Goal: Information Seeking & Learning: Learn about a topic

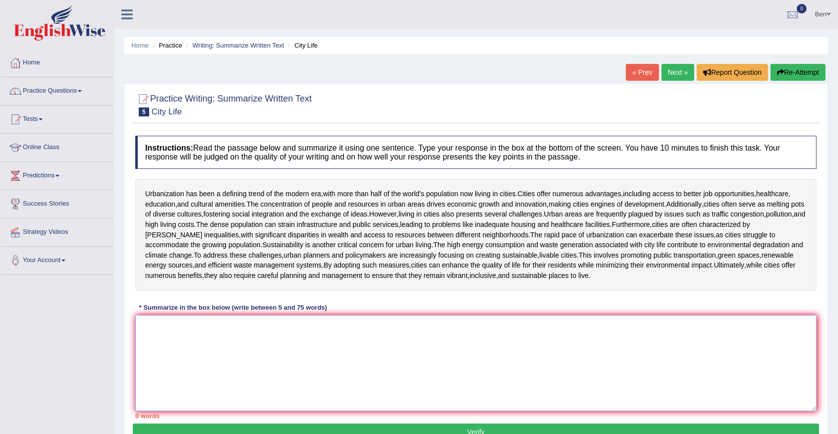
click at [211, 321] on textarea at bounding box center [476, 363] width 682 height 96
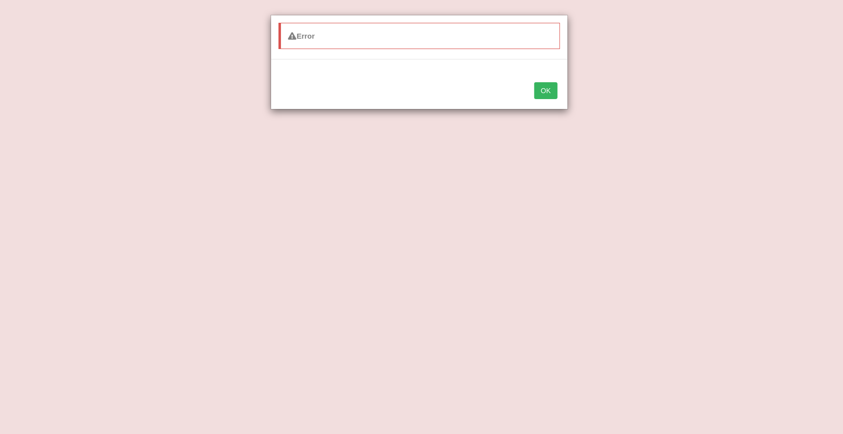
type textarea "Urbanization has been a defining trend of the morder"
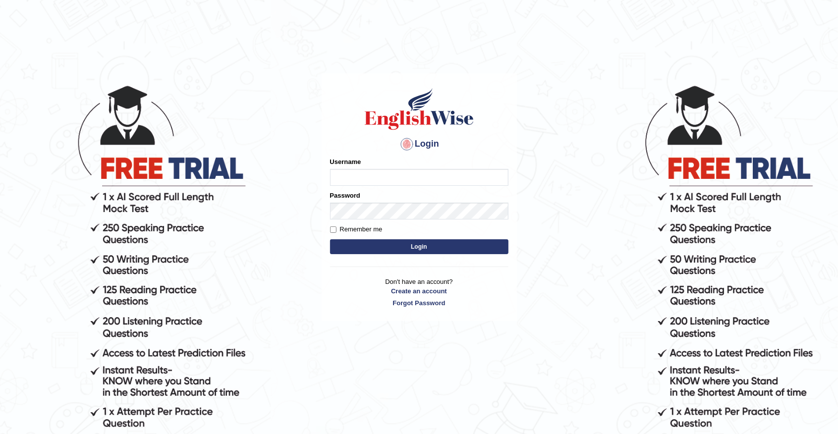
click at [402, 176] on input "Username" at bounding box center [419, 177] width 178 height 17
type input "Benali"
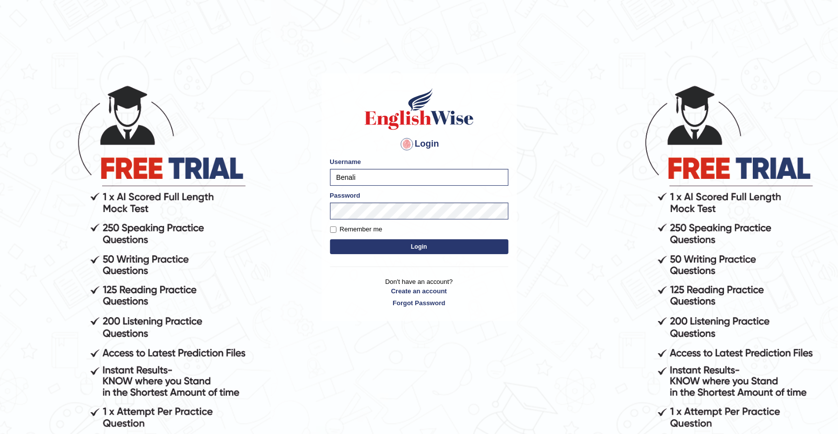
click at [407, 244] on button "Login" at bounding box center [419, 246] width 178 height 15
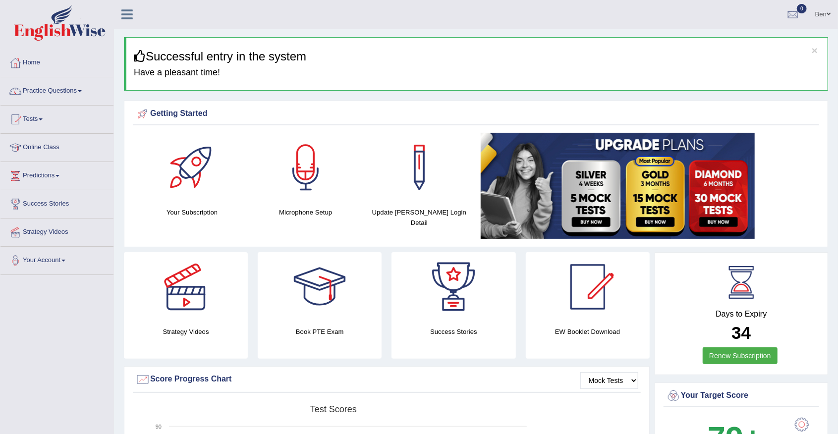
click at [169, 71] on h4 "Have a pleasant time!" at bounding box center [477, 73] width 686 height 10
click at [65, 94] on link "Practice Questions" at bounding box center [56, 89] width 113 height 25
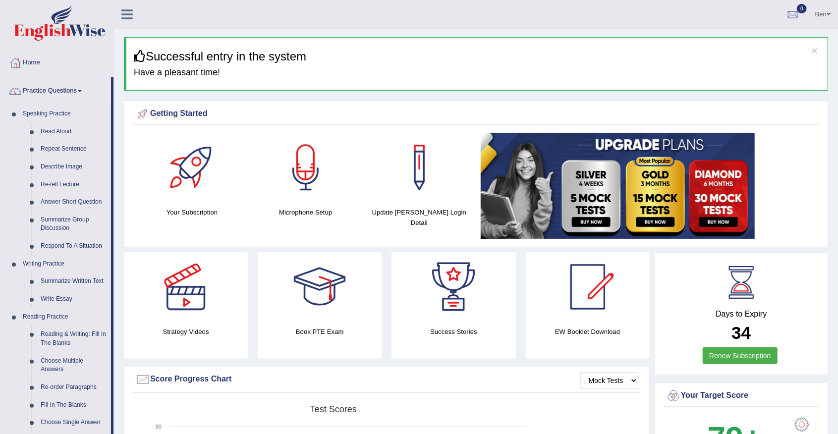
click at [65, 91] on link "Practice Questions" at bounding box center [55, 89] width 111 height 25
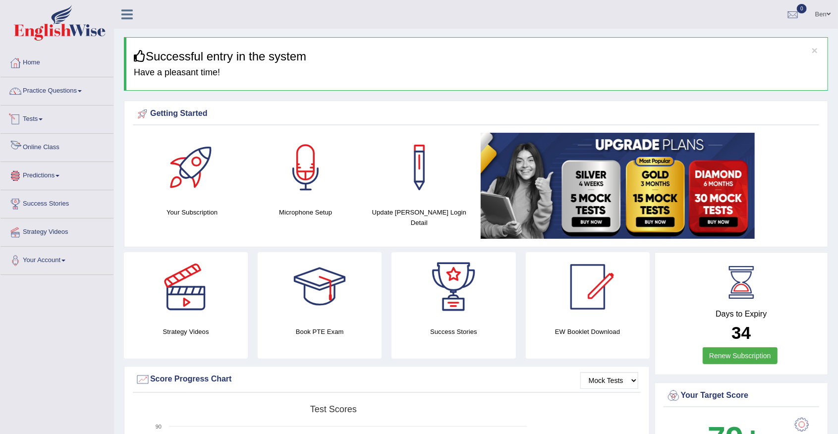
click at [52, 149] on link "Online Class" at bounding box center [56, 146] width 113 height 25
click at [64, 92] on link "Practice Questions" at bounding box center [56, 89] width 113 height 25
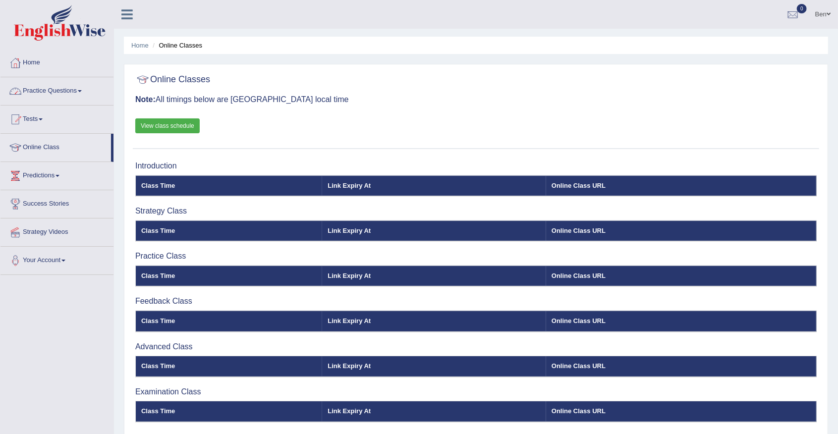
click at [45, 92] on link "Practice Questions" at bounding box center [56, 89] width 113 height 25
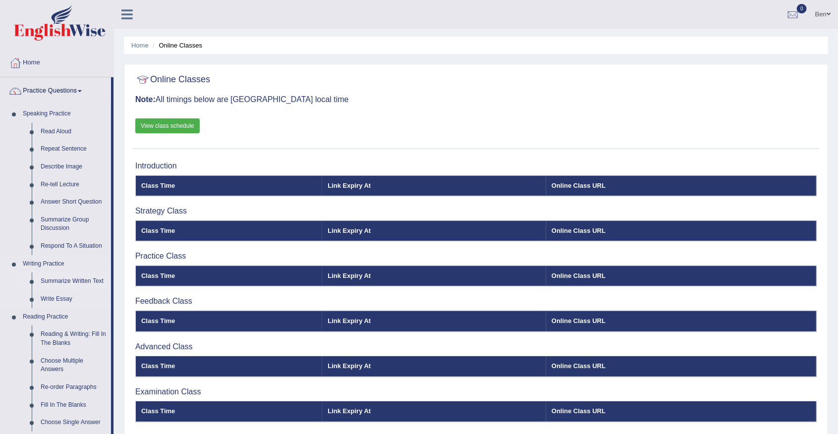
click at [69, 283] on link "Summarize Written Text" at bounding box center [73, 282] width 75 height 18
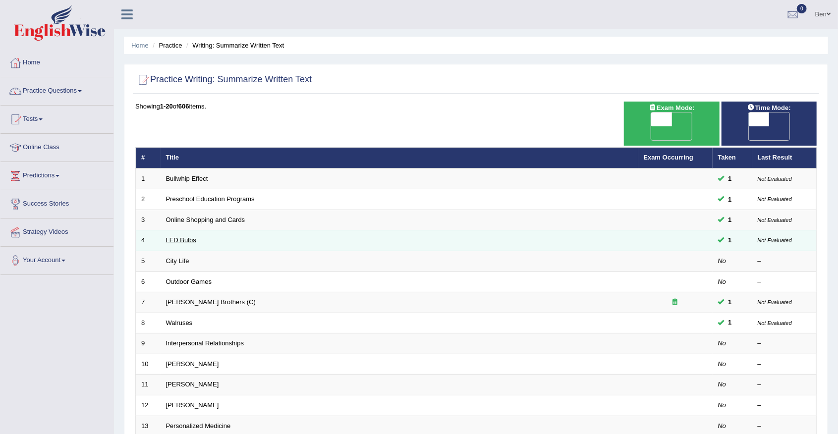
click at [185, 236] on link "LED Bulbs" at bounding box center [181, 239] width 30 height 7
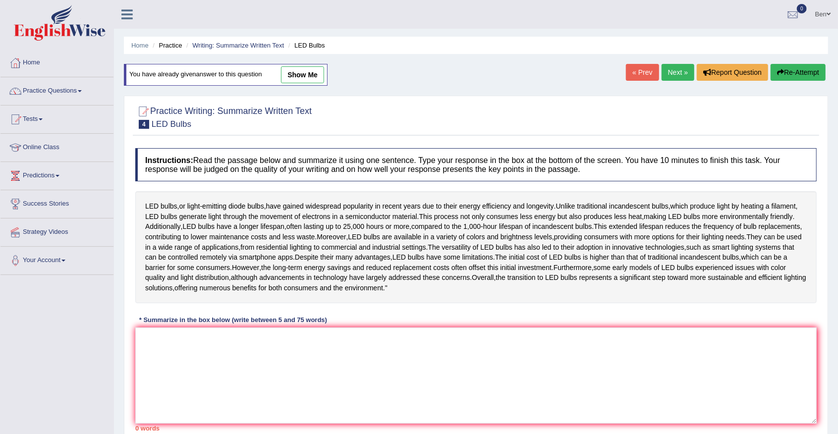
click at [301, 72] on link "show me" at bounding box center [302, 74] width 43 height 17
type textarea "LED bulbs have gained widespread popularity in recent years due to their energy…"
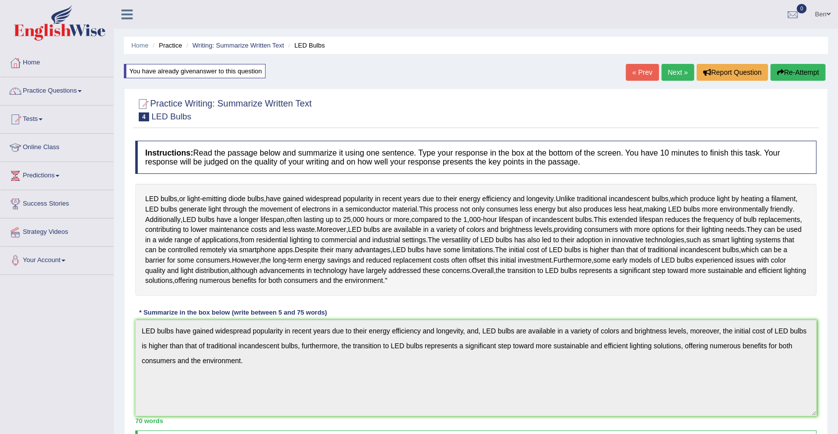
click at [682, 72] on link "Next »" at bounding box center [678, 72] width 33 height 17
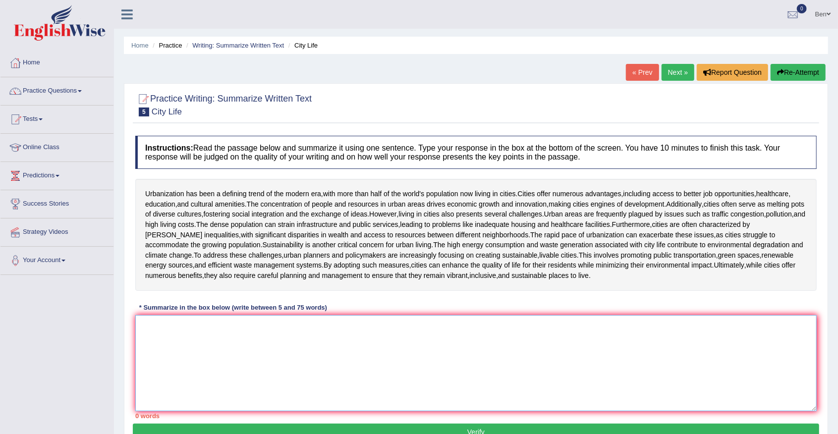
click at [228, 333] on textarea at bounding box center [476, 363] width 682 height 96
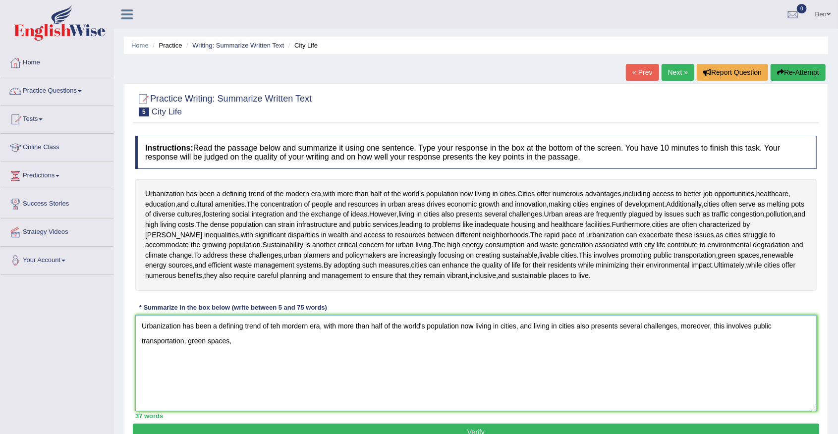
drag, startPoint x: 229, startPoint y: 342, endPoint x: 188, endPoint y: 344, distance: 41.2
click at [188, 344] on textarea "Urbanization has been a defining trend of teh mordern era, with more than half …" at bounding box center [476, 363] width 682 height 96
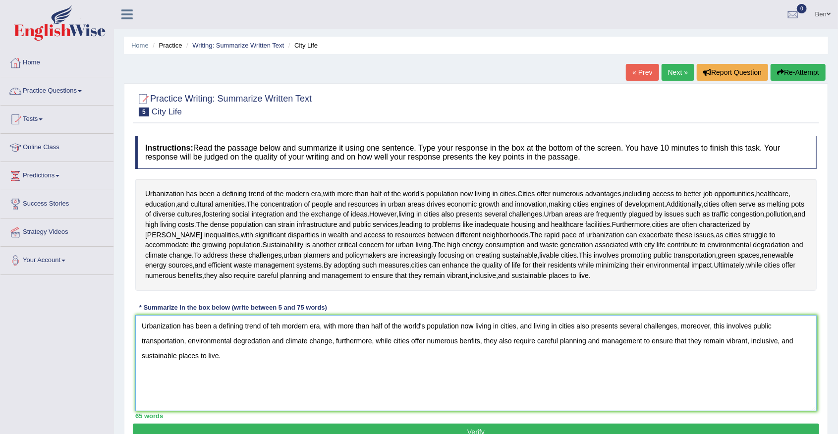
click at [275, 326] on textarea "Urbanization has been a defining trend of teh mordern era, with more than half …" at bounding box center [476, 363] width 682 height 96
click at [472, 339] on textarea "Urbanization has been a defining trend of the mordern era, with more than half …" at bounding box center [476, 363] width 682 height 96
click at [229, 357] on textarea "Urbanization has been a defining trend of the mordern era, with more than half …" at bounding box center [476, 363] width 682 height 96
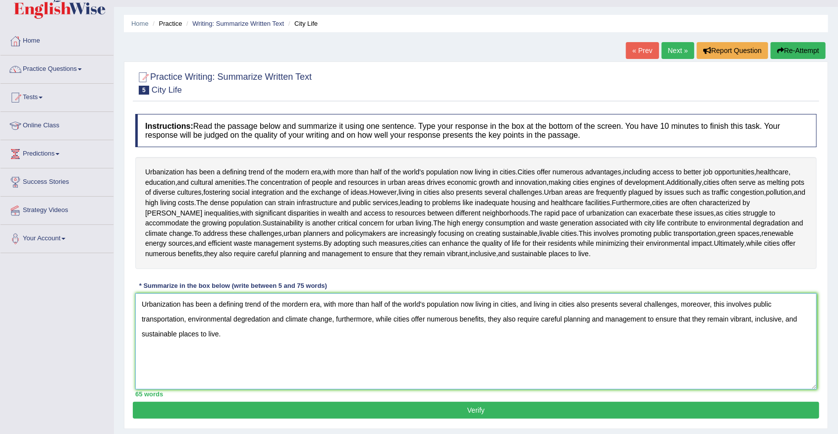
scroll to position [66, 0]
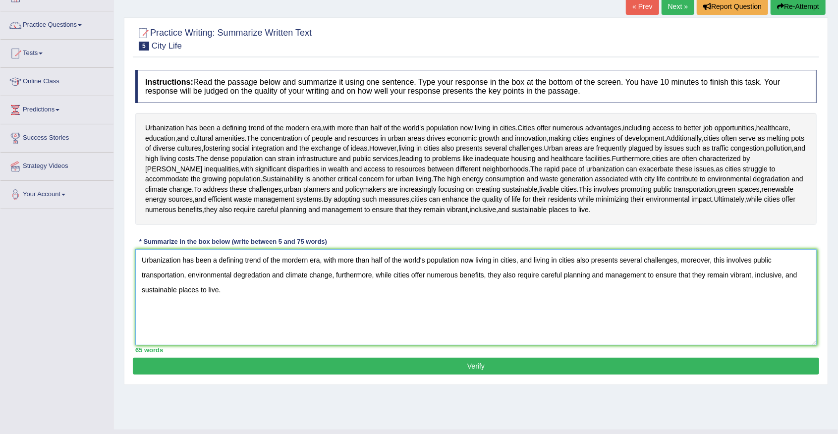
type textarea "Urbanization has been a defining trend of the mordern era, with more than half …"
click at [485, 364] on button "Verify" at bounding box center [476, 366] width 686 height 17
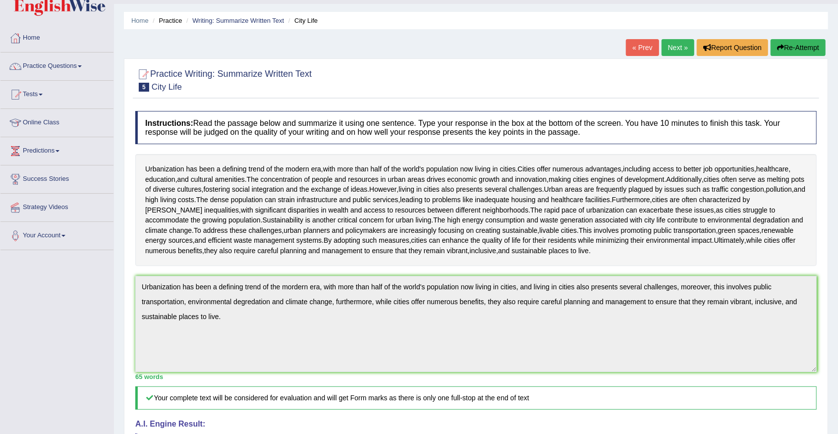
scroll to position [0, 0]
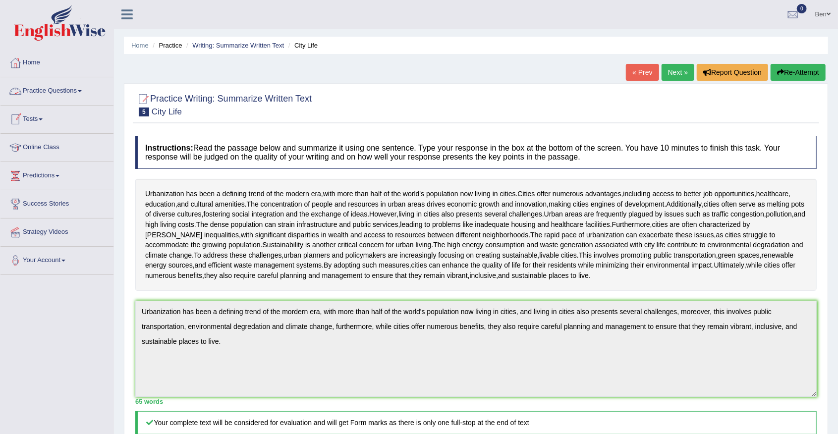
click at [68, 93] on link "Practice Questions" at bounding box center [56, 89] width 113 height 25
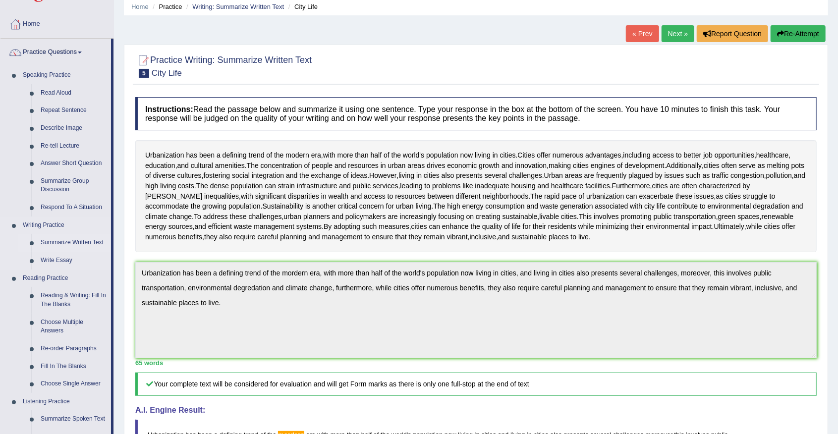
scroll to position [132, 0]
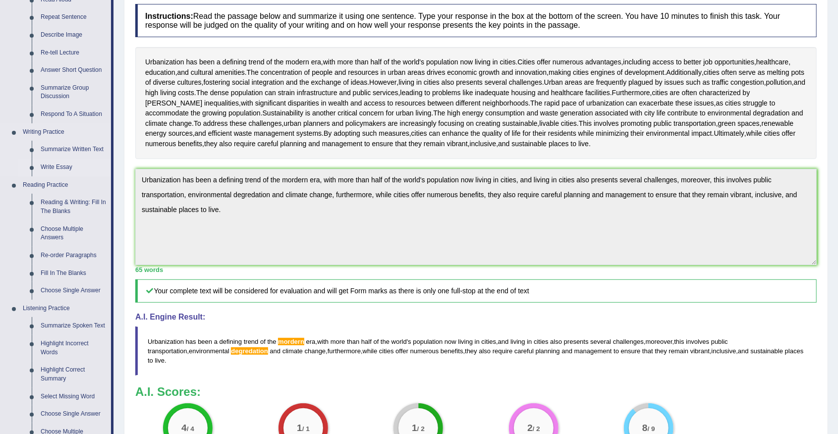
click at [58, 169] on link "Write Essay" at bounding box center [73, 168] width 75 height 18
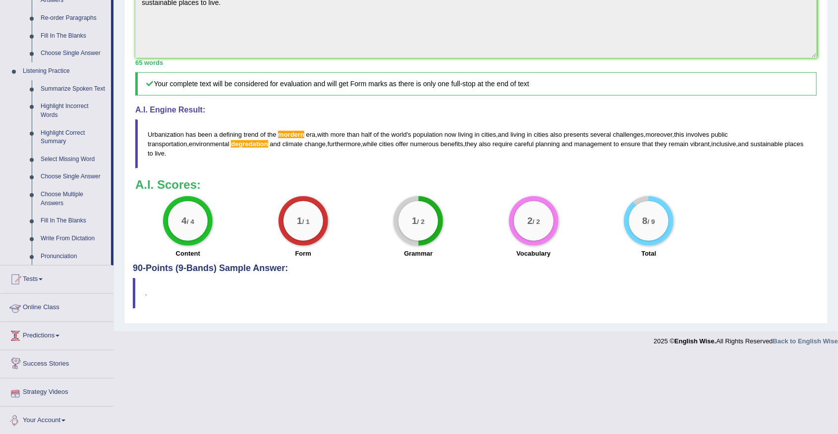
scroll to position [335, 0]
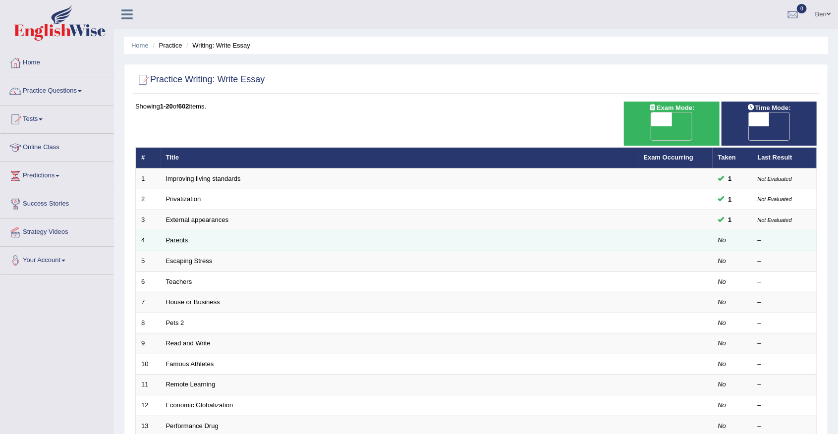
click at [173, 236] on link "Parents" at bounding box center [177, 239] width 22 height 7
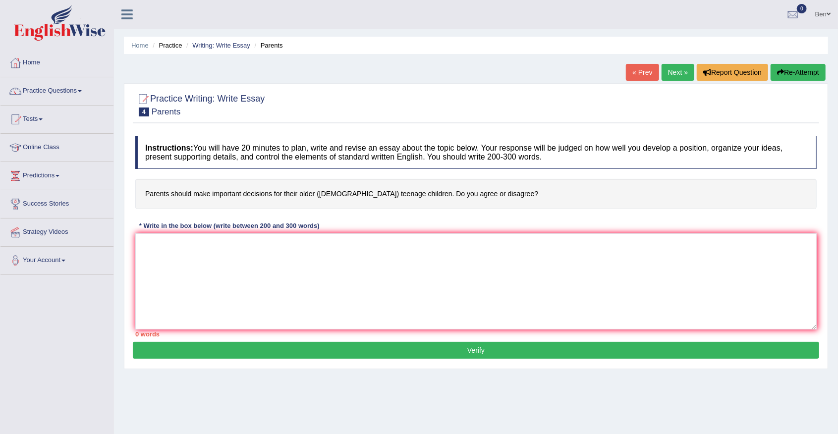
click at [367, 204] on h4 "Parents should make important decisions for their older ([DEMOGRAPHIC_DATA]) te…" at bounding box center [476, 194] width 682 height 30
click at [370, 215] on div "Instructions: You will have 20 minutes to plan, write and revise an essay about…" at bounding box center [476, 236] width 686 height 211
click at [384, 222] on div "Instructions: You will have 20 minutes to plan, write and revise an essay about…" at bounding box center [476, 236] width 686 height 211
click at [185, 247] on textarea at bounding box center [476, 281] width 682 height 96
click at [167, 243] on textarea at bounding box center [476, 281] width 682 height 96
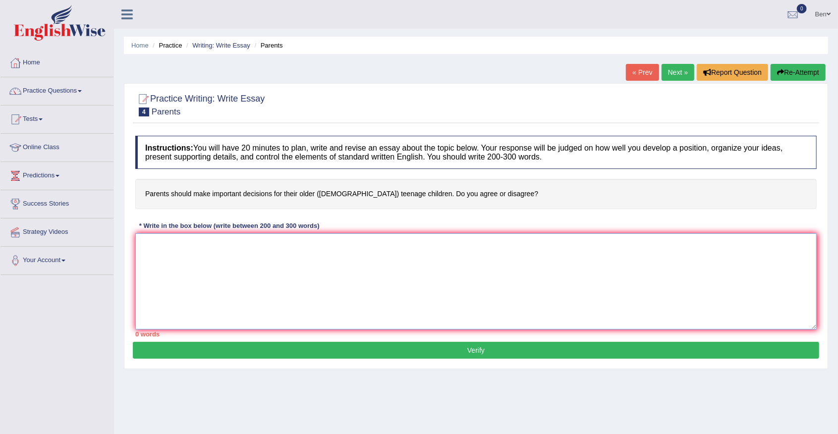
paste textarea "The increasing influence of social media on our lives has ignited numerous disc…"
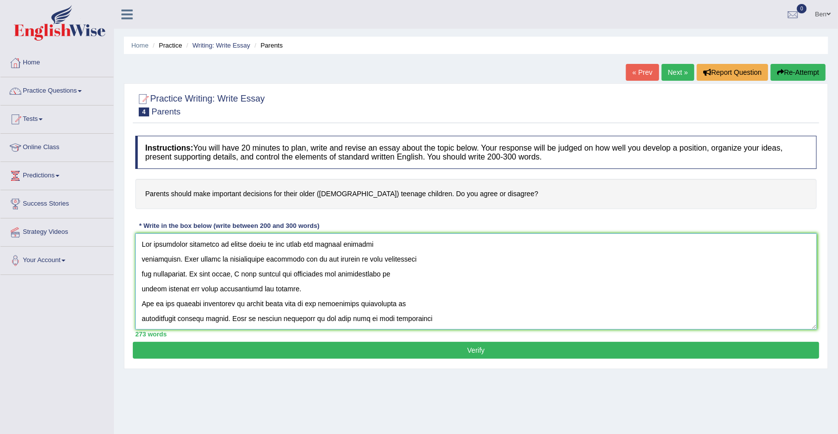
drag, startPoint x: 266, startPoint y: 245, endPoint x: 225, endPoint y: 242, distance: 41.7
click at [225, 242] on textarea at bounding box center [476, 281] width 682 height 96
click at [262, 252] on textarea at bounding box center [476, 281] width 682 height 96
drag, startPoint x: 265, startPoint y: 243, endPoint x: 227, endPoint y: 242, distance: 38.2
click at [227, 242] on textarea at bounding box center [476, 281] width 682 height 96
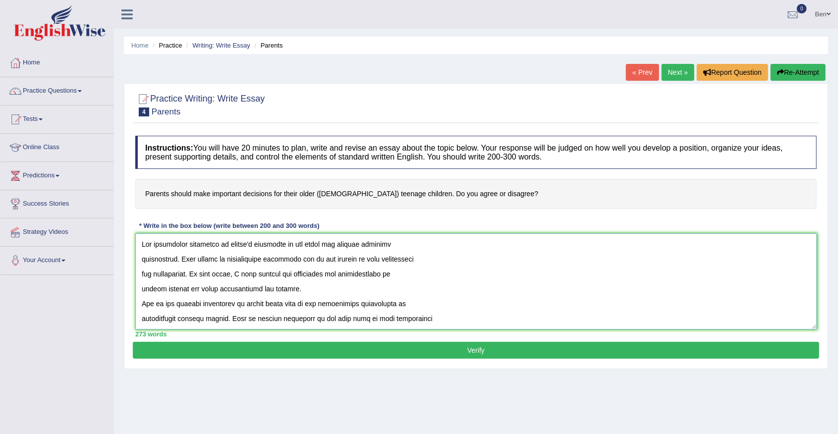
drag, startPoint x: 186, startPoint y: 289, endPoint x: 142, endPoint y: 285, distance: 44.3
click at [142, 285] on textarea at bounding box center [476, 281] width 682 height 96
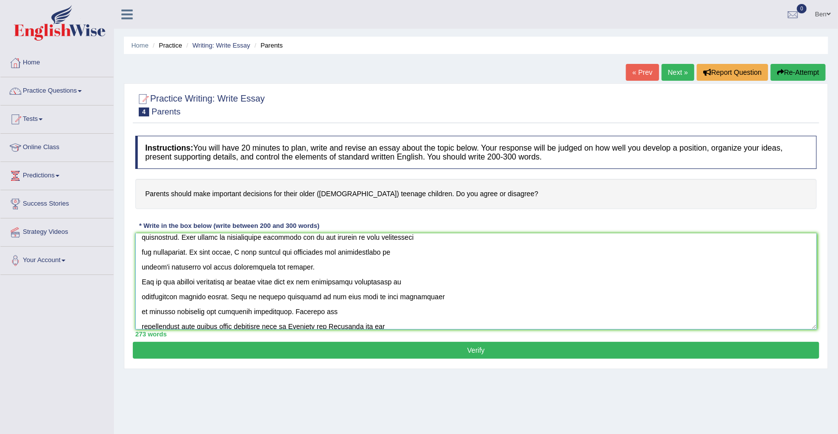
scroll to position [33, 0]
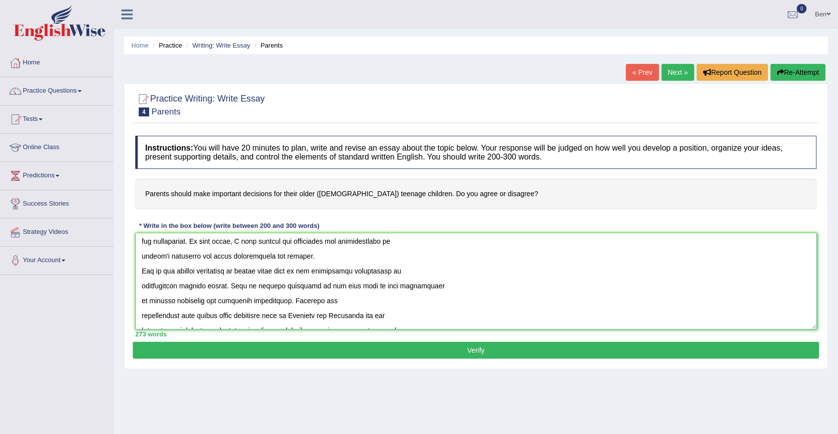
drag, startPoint x: 272, startPoint y: 273, endPoint x: 246, endPoint y: 272, distance: 25.8
click at [246, 272] on textarea at bounding box center [476, 281] width 682 height 96
drag, startPoint x: 228, startPoint y: 285, endPoint x: 145, endPoint y: 283, distance: 83.8
click at [145, 283] on textarea at bounding box center [476, 281] width 682 height 96
drag, startPoint x: 204, startPoint y: 285, endPoint x: 143, endPoint y: 284, distance: 61.5
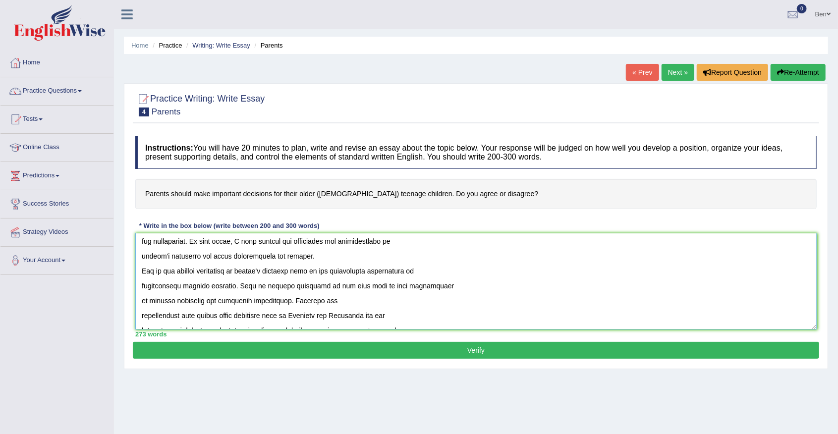
click at [143, 284] on textarea at bounding box center [476, 281] width 682 height 96
click at [161, 283] on textarea at bounding box center [476, 281] width 682 height 96
click at [175, 286] on textarea at bounding box center [476, 281] width 682 height 96
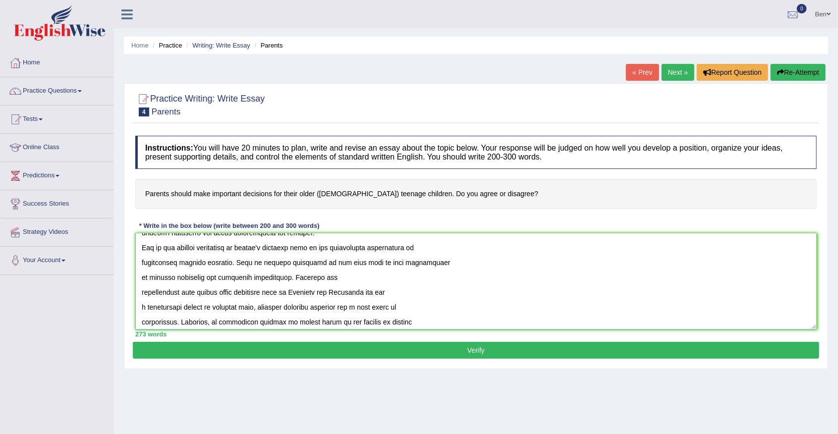
scroll to position [66, 0]
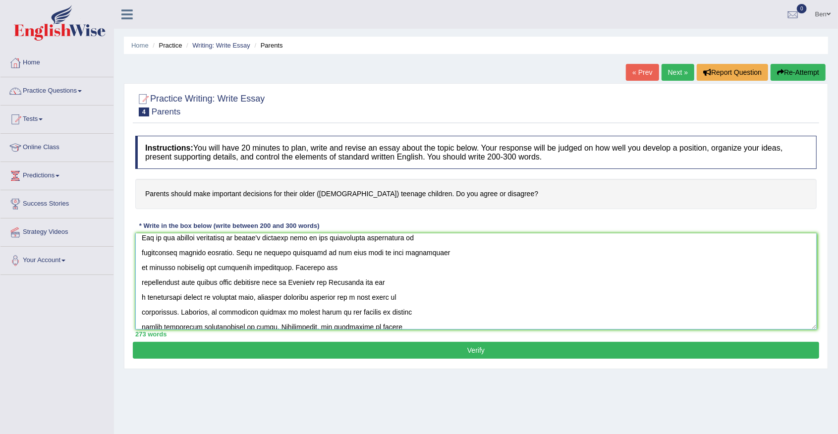
click at [237, 267] on textarea at bounding box center [476, 281] width 682 height 96
click at [259, 268] on textarea at bounding box center [476, 281] width 682 height 96
drag, startPoint x: 238, startPoint y: 282, endPoint x: 201, endPoint y: 282, distance: 36.7
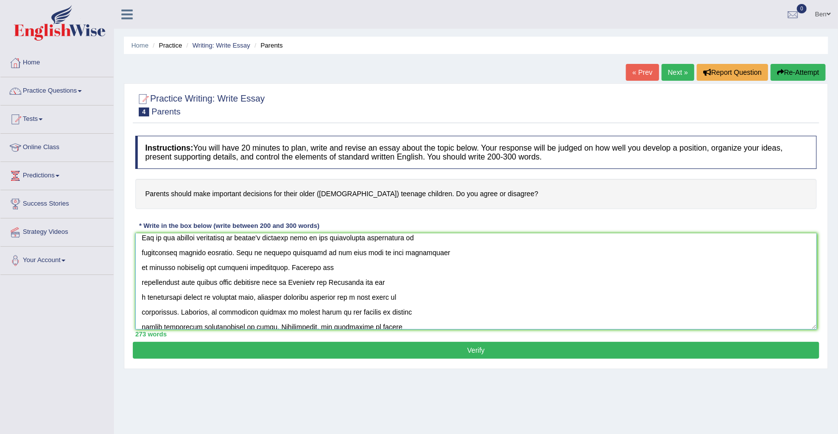
click at [201, 282] on textarea at bounding box center [476, 281] width 682 height 96
drag, startPoint x: 260, startPoint y: 282, endPoint x: 406, endPoint y: 285, distance: 146.8
click at [406, 285] on textarea at bounding box center [476, 281] width 682 height 96
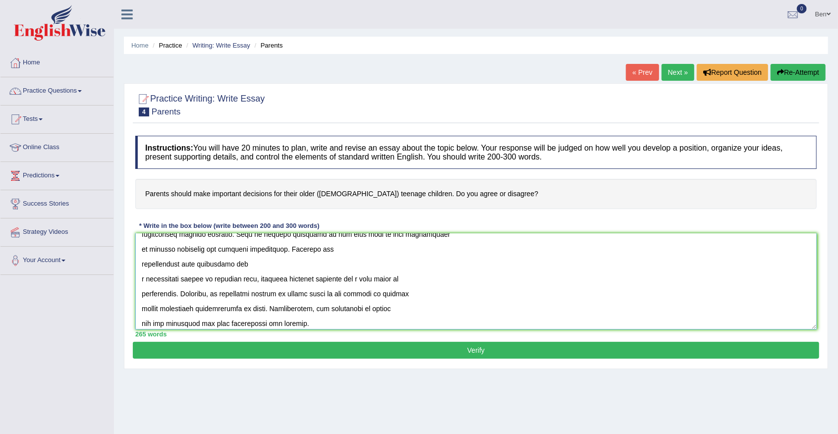
scroll to position [99, 0]
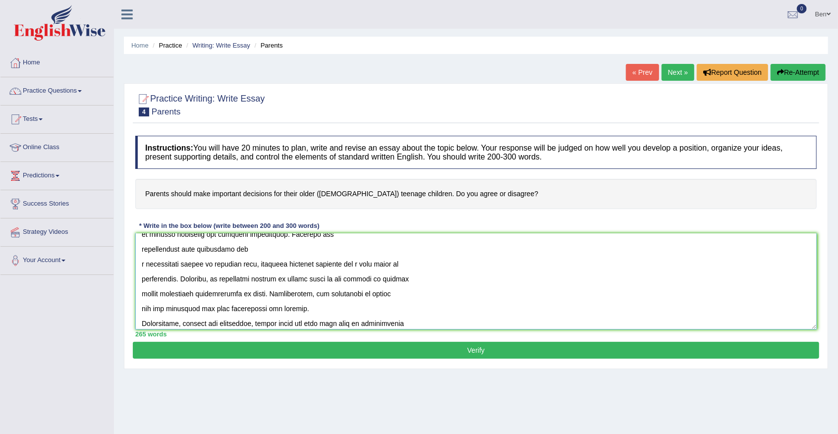
drag, startPoint x: 173, startPoint y: 279, endPoint x: 139, endPoint y: 276, distance: 33.8
click at [140, 276] on textarea at bounding box center [476, 281] width 682 height 96
drag, startPoint x: 313, startPoint y: 278, endPoint x: 276, endPoint y: 278, distance: 37.2
click at [276, 278] on textarea at bounding box center [476, 281] width 682 height 96
drag, startPoint x: 372, startPoint y: 279, endPoint x: 394, endPoint y: 279, distance: 22.3
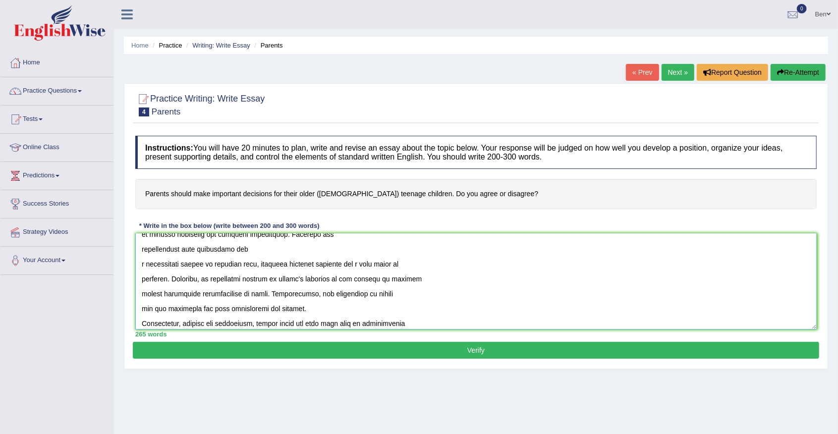
click at [394, 279] on textarea at bounding box center [476, 281] width 682 height 96
drag, startPoint x: 242, startPoint y: 294, endPoint x: 133, endPoint y: 294, distance: 109.5
click at [133, 294] on div "Instructions: You will have 20 minutes to plan, write and revise an essay about…" at bounding box center [476, 236] width 686 height 211
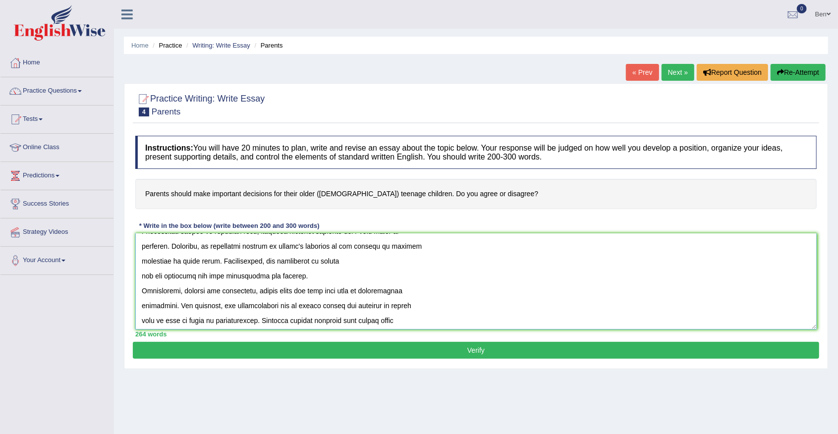
drag, startPoint x: 314, startPoint y: 260, endPoint x: 335, endPoint y: 261, distance: 20.4
click at [334, 261] on textarea at bounding box center [476, 281] width 682 height 96
drag, startPoint x: 149, startPoint y: 276, endPoint x: 140, endPoint y: 276, distance: 8.9
click at [140, 276] on textarea at bounding box center [476, 281] width 682 height 96
click at [240, 273] on textarea at bounding box center [476, 281] width 682 height 96
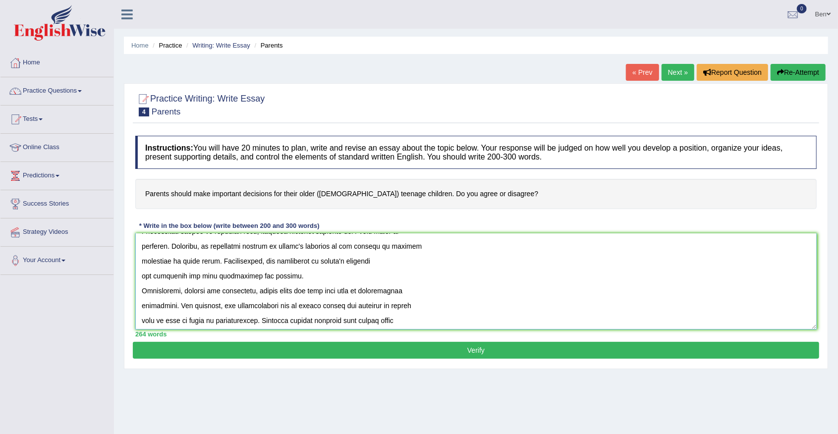
click at [245, 273] on textarea at bounding box center [476, 281] width 682 height 96
click at [251, 275] on textarea at bounding box center [476, 281] width 682 height 96
click at [255, 276] on textarea at bounding box center [476, 281] width 682 height 96
click at [258, 273] on textarea at bounding box center [476, 281] width 682 height 96
click at [262, 275] on textarea at bounding box center [476, 281] width 682 height 96
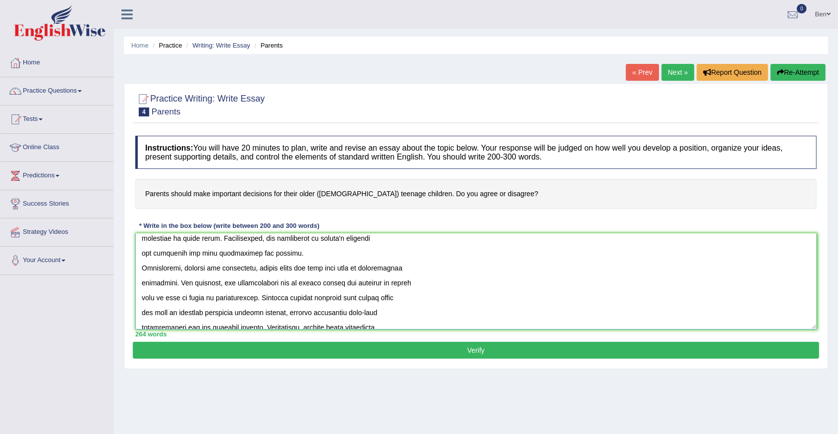
scroll to position [165, 0]
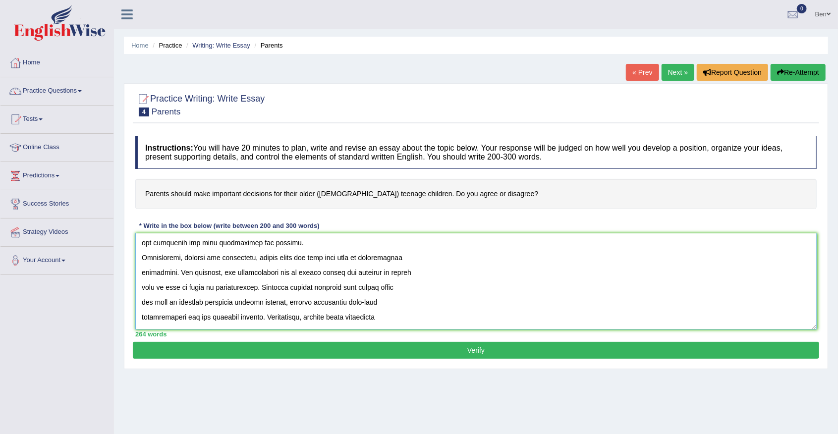
drag, startPoint x: 294, startPoint y: 258, endPoint x: 257, endPoint y: 256, distance: 37.7
click at [257, 256] on textarea at bounding box center [476, 281] width 682 height 96
drag, startPoint x: 331, startPoint y: 272, endPoint x: 296, endPoint y: 271, distance: 34.7
click at [296, 271] on textarea at bounding box center [476, 281] width 682 height 96
click at [276, 285] on textarea at bounding box center [476, 281] width 682 height 96
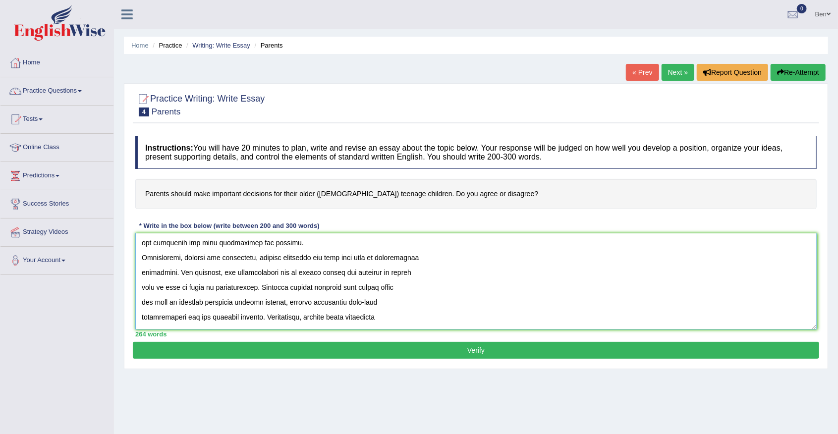
click at [250, 273] on textarea at bounding box center [476, 281] width 682 height 96
drag, startPoint x: 321, startPoint y: 273, endPoint x: 264, endPoint y: 278, distance: 56.7
click at [264, 278] on textarea at bounding box center [476, 281] width 682 height 96
click at [292, 273] on textarea at bounding box center [476, 281] width 682 height 96
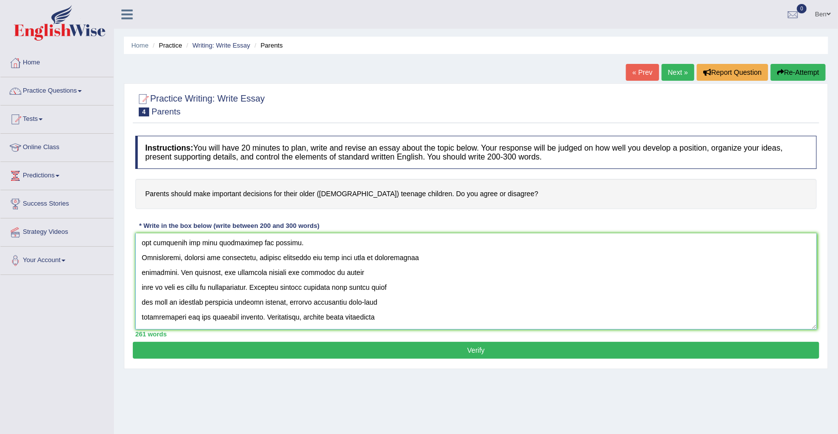
click at [292, 273] on textarea at bounding box center [476, 281] width 682 height 96
click at [325, 273] on textarea at bounding box center [476, 281] width 682 height 96
click at [371, 271] on textarea at bounding box center [476, 281] width 682 height 96
click at [320, 272] on textarea at bounding box center [476, 281] width 682 height 96
drag, startPoint x: 256, startPoint y: 287, endPoint x: 215, endPoint y: 285, distance: 40.7
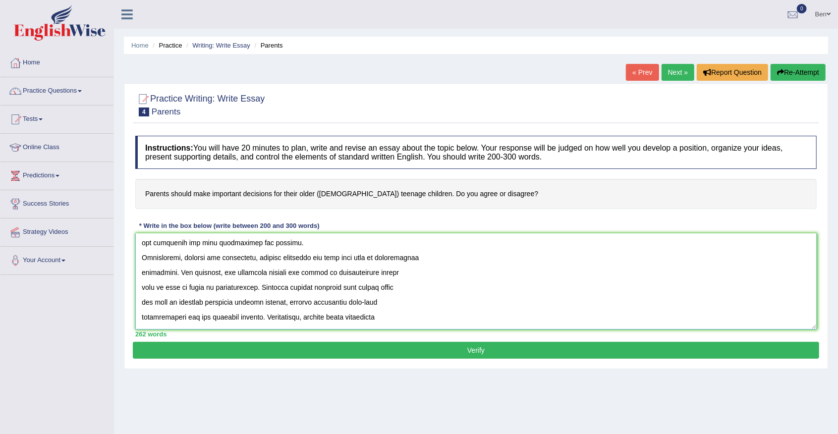
click at [215, 285] on textarea at bounding box center [476, 281] width 682 height 96
drag, startPoint x: 399, startPoint y: 287, endPoint x: 361, endPoint y: 286, distance: 37.7
click at [361, 286] on textarea at bounding box center [476, 281] width 682 height 96
drag, startPoint x: 282, startPoint y: 303, endPoint x: 240, endPoint y: 296, distance: 42.1
click at [240, 296] on textarea at bounding box center [476, 281] width 682 height 96
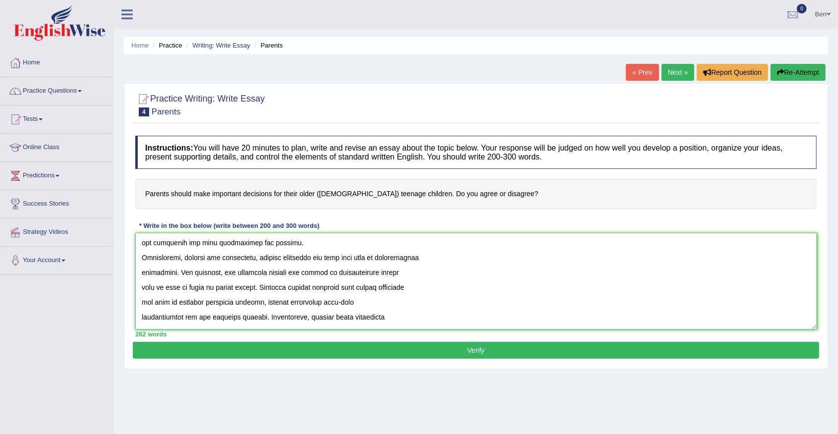
click at [271, 301] on textarea at bounding box center [476, 281] width 682 height 96
drag, startPoint x: 271, startPoint y: 301, endPoint x: 282, endPoint y: 300, distance: 10.9
click at [272, 301] on textarea at bounding box center [476, 281] width 682 height 96
drag, startPoint x: 344, startPoint y: 301, endPoint x: 284, endPoint y: 300, distance: 60.5
click at [284, 300] on textarea at bounding box center [476, 281] width 682 height 96
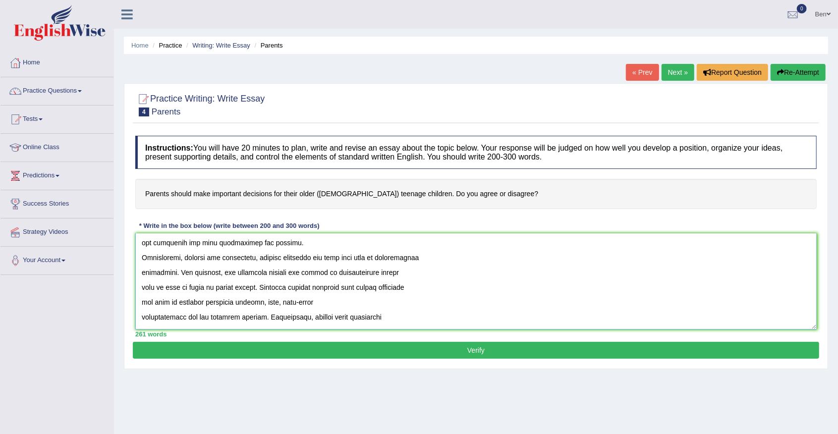
drag, startPoint x: 186, startPoint y: 316, endPoint x: 145, endPoint y: 317, distance: 41.2
click at [145, 317] on textarea at bounding box center [476, 281] width 682 height 96
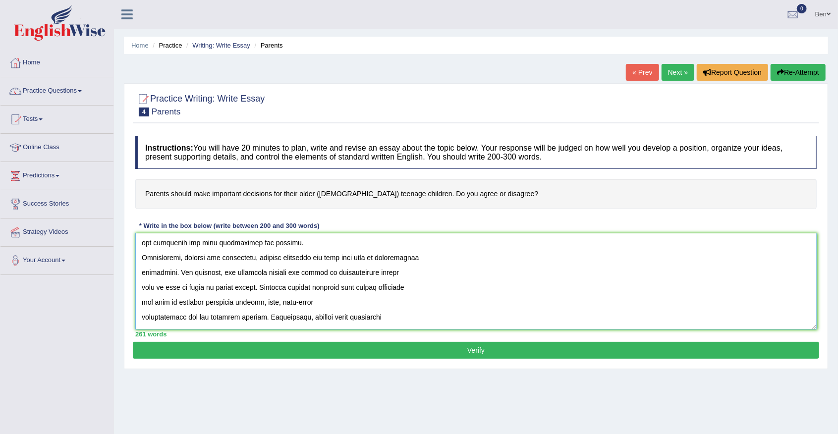
click at [159, 322] on textarea at bounding box center [476, 281] width 682 height 96
click at [176, 318] on textarea at bounding box center [476, 281] width 682 height 96
click at [182, 317] on textarea at bounding box center [476, 281] width 682 height 96
drag, startPoint x: 185, startPoint y: 317, endPoint x: 140, endPoint y: 315, distance: 45.2
click at [140, 315] on textarea at bounding box center [476, 281] width 682 height 96
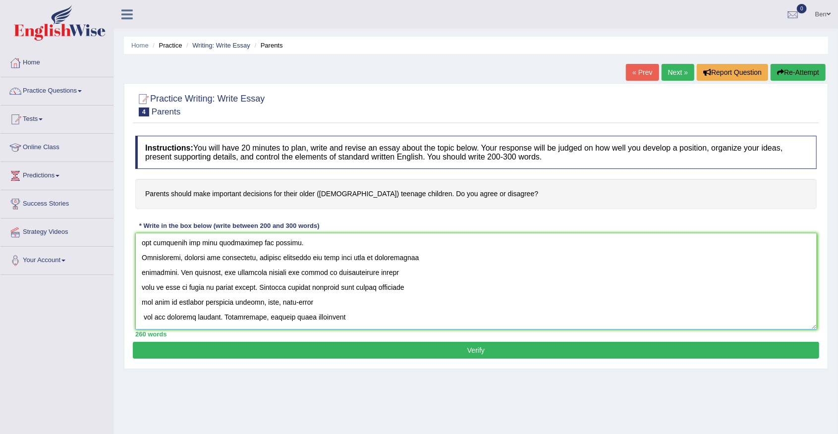
click at [172, 317] on textarea at bounding box center [476, 281] width 682 height 96
click at [171, 316] on textarea at bounding box center [476, 281] width 682 height 96
click at [174, 318] on textarea at bounding box center [476, 281] width 682 height 96
click at [215, 316] on textarea at bounding box center [476, 281] width 682 height 96
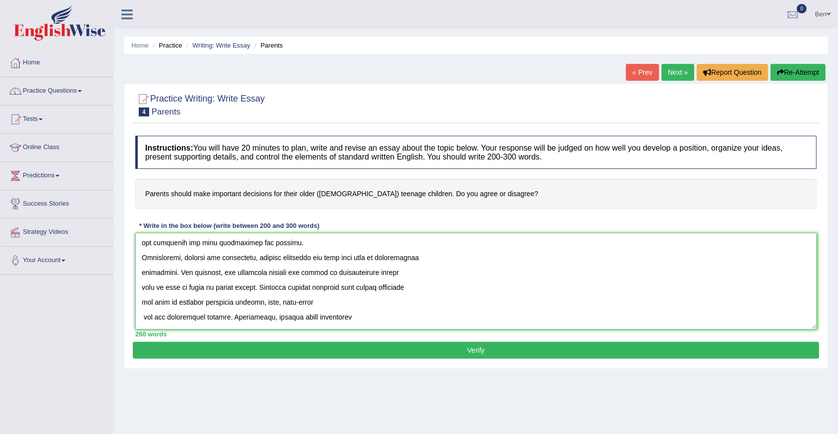
click at [215, 316] on textarea at bounding box center [476, 281] width 682 height 96
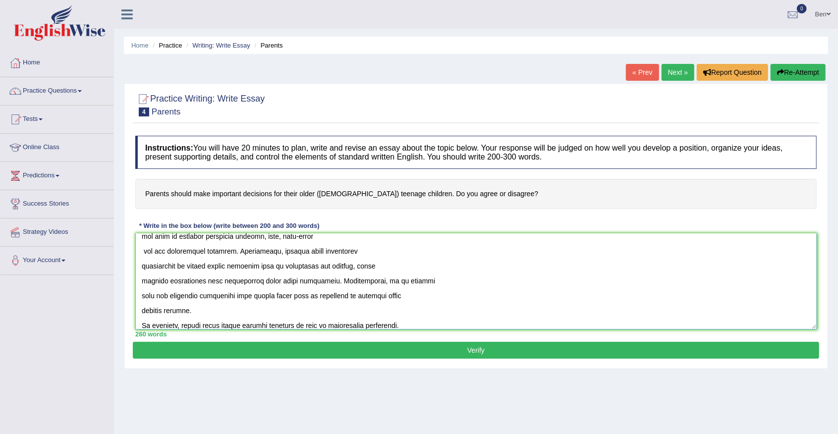
scroll to position [231, 0]
drag, startPoint x: 288, startPoint y: 252, endPoint x: 270, endPoint y: 252, distance: 18.3
click at [270, 252] on textarea at bounding box center [476, 281] width 682 height 96
click at [298, 256] on textarea at bounding box center [476, 281] width 682 height 96
drag, startPoint x: 313, startPoint y: 252, endPoint x: 272, endPoint y: 247, distance: 40.9
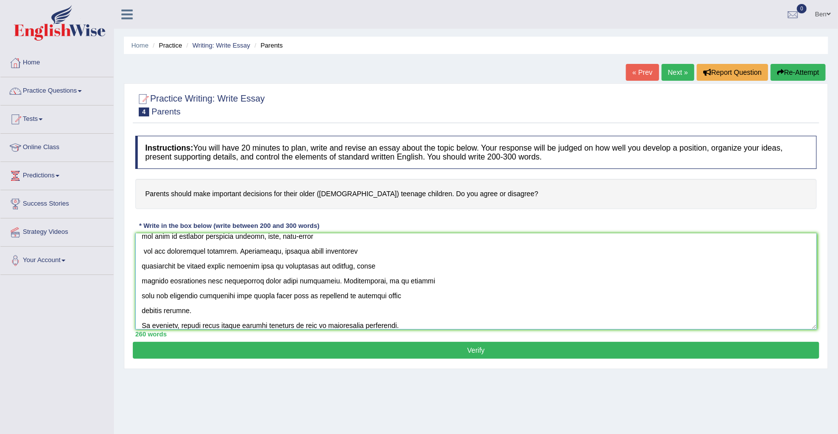
click at [272, 247] on textarea at bounding box center [476, 281] width 682 height 96
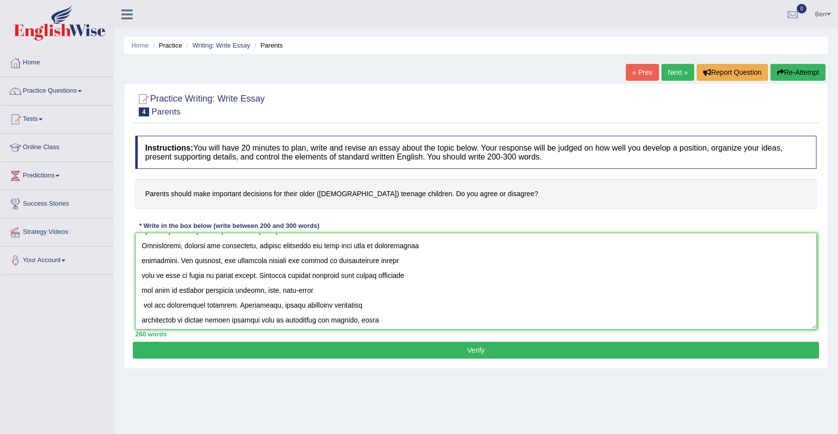
scroll to position [198, 0]
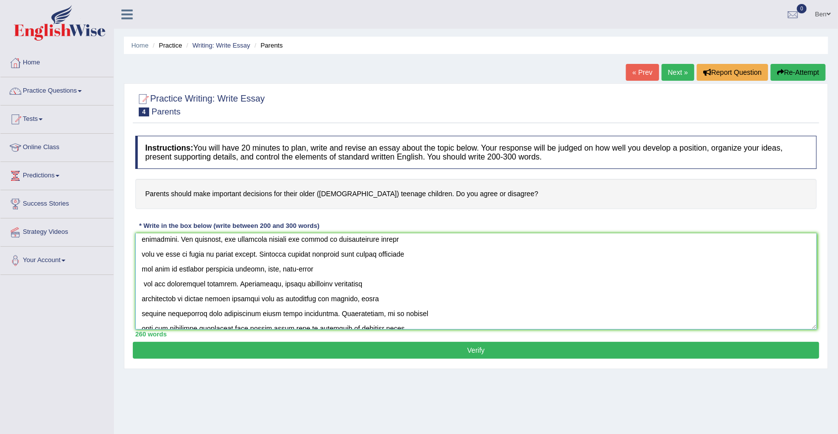
drag, startPoint x: 325, startPoint y: 239, endPoint x: 399, endPoint y: 240, distance: 73.9
click at [399, 240] on textarea at bounding box center [476, 281] width 682 height 96
click at [385, 264] on textarea at bounding box center [476, 281] width 682 height 96
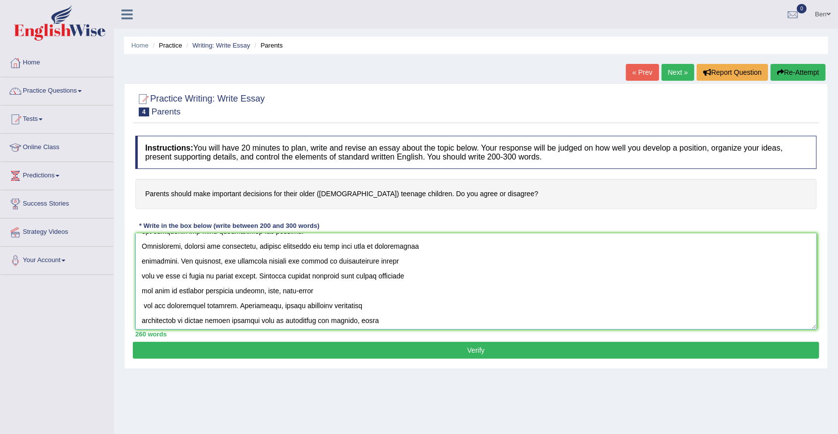
scroll to position [165, 0]
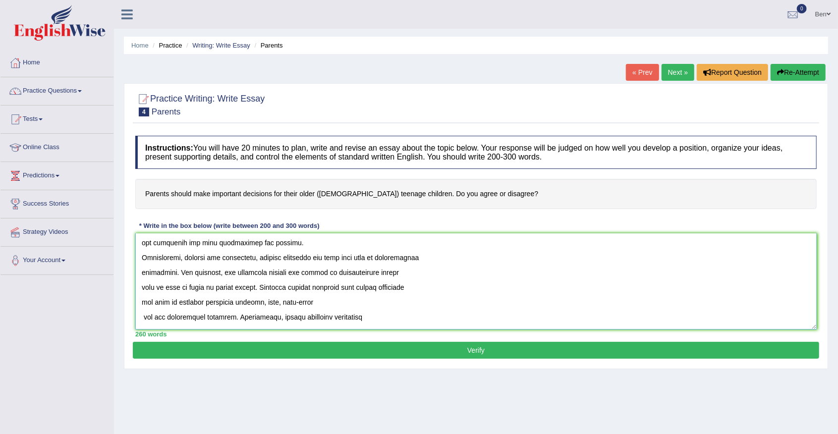
click at [340, 272] on textarea at bounding box center [476, 281] width 682 height 96
click at [366, 276] on textarea at bounding box center [476, 281] width 682 height 96
drag, startPoint x: 368, startPoint y: 272, endPoint x: 323, endPoint y: 270, distance: 44.7
click at [323, 270] on textarea at bounding box center [476, 281] width 682 height 96
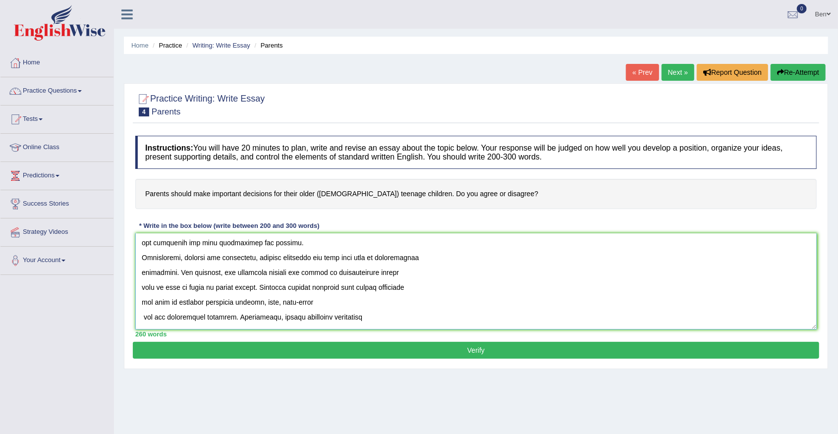
click at [372, 287] on textarea at bounding box center [476, 281] width 682 height 96
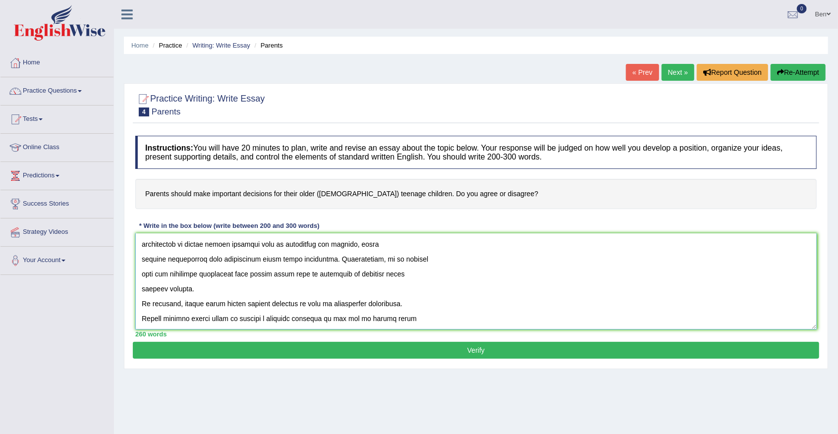
scroll to position [264, 0]
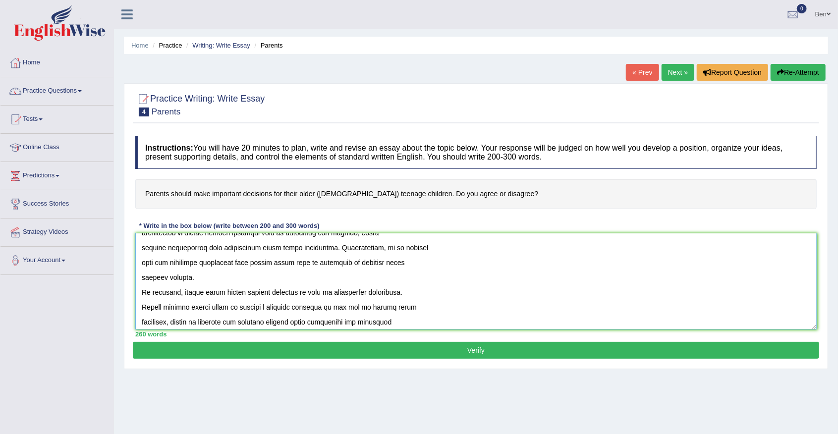
drag, startPoint x: 290, startPoint y: 263, endPoint x: 254, endPoint y: 263, distance: 36.7
click at [254, 263] on textarea at bounding box center [476, 281] width 682 height 96
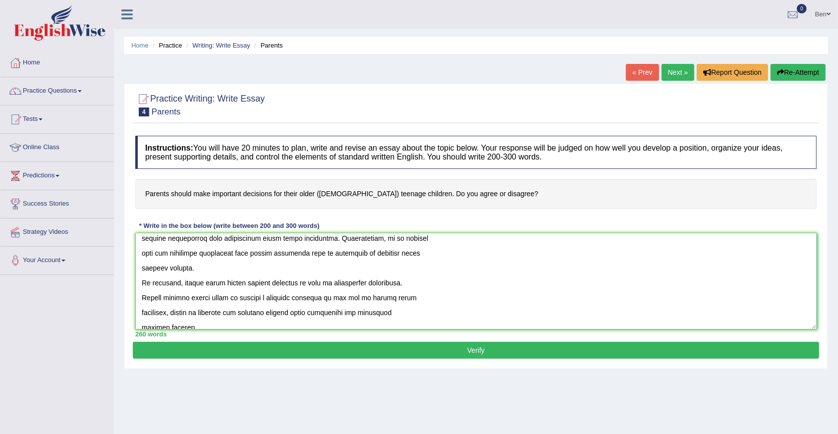
scroll to position [283, 0]
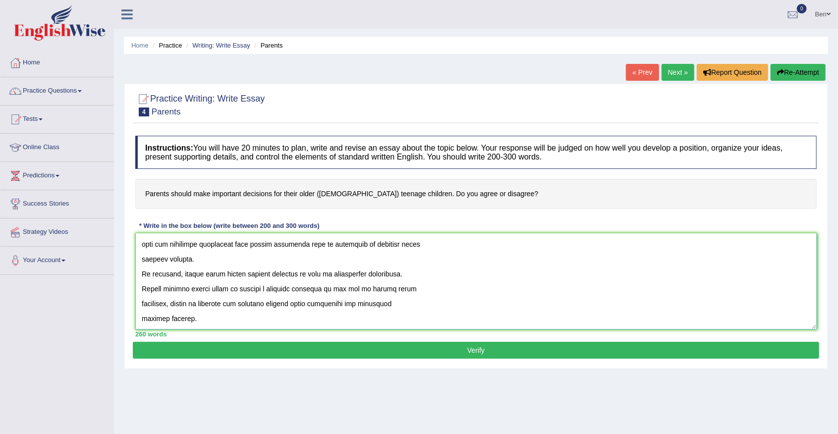
drag, startPoint x: 221, startPoint y: 273, endPoint x: 183, endPoint y: 273, distance: 37.7
click at [183, 273] on textarea at bounding box center [476, 281] width 682 height 96
drag, startPoint x: 408, startPoint y: 288, endPoint x: 366, endPoint y: 285, distance: 42.7
click at [366, 285] on textarea at bounding box center [476, 281] width 682 height 96
click at [369, 289] on textarea at bounding box center [476, 281] width 682 height 96
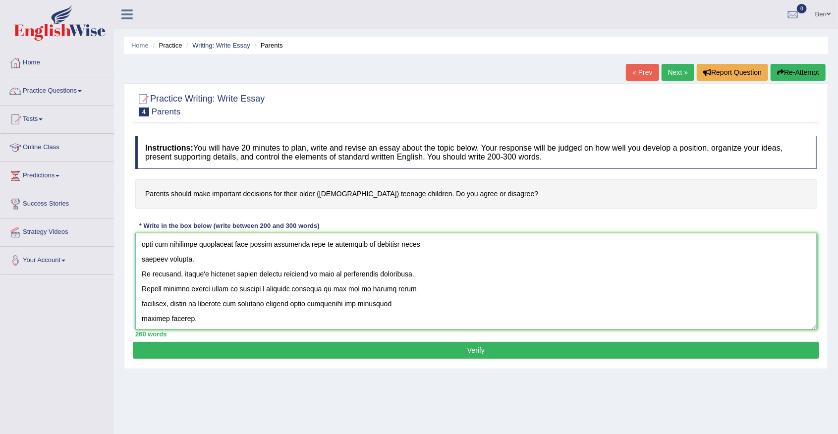
drag, startPoint x: 345, startPoint y: 287, endPoint x: 369, endPoint y: 288, distance: 23.8
click at [369, 288] on textarea at bounding box center [476, 281] width 682 height 96
click at [386, 296] on textarea at bounding box center [476, 281] width 682 height 96
drag, startPoint x: 366, startPoint y: 287, endPoint x: 405, endPoint y: 288, distance: 39.7
click at [405, 288] on textarea at bounding box center [476, 281] width 682 height 96
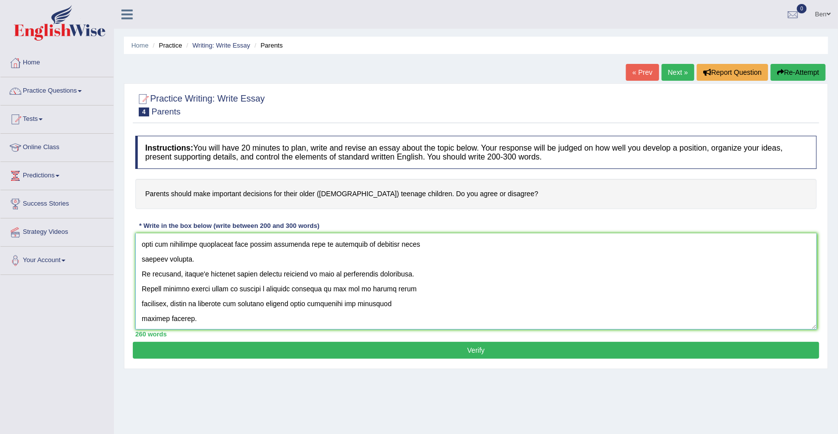
click at [417, 289] on textarea at bounding box center [476, 281] width 682 height 96
drag, startPoint x: 413, startPoint y: 290, endPoint x: 346, endPoint y: 288, distance: 67.4
click at [346, 288] on textarea at bounding box center [476, 281] width 682 height 96
drag, startPoint x: 171, startPoint y: 304, endPoint x: 123, endPoint y: 306, distance: 48.1
click at [123, 306] on div "Home Practice Writing: Write Essay Parents « Prev Next » Report Question Re-Att…" at bounding box center [476, 248] width 724 height 496
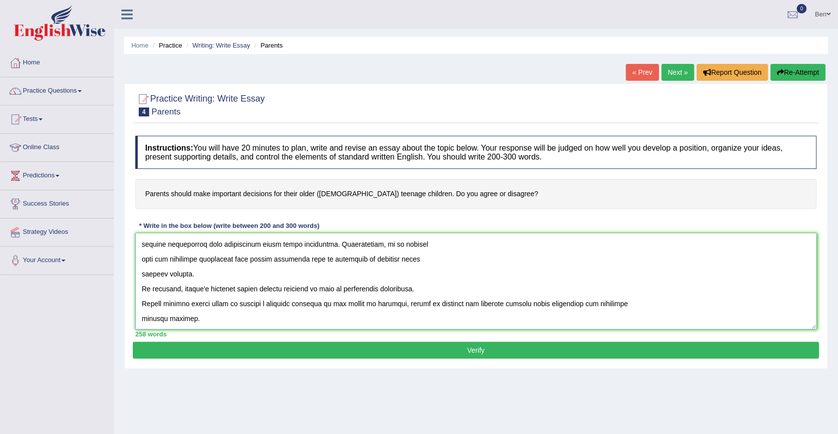
scroll to position [268, 0]
click at [140, 283] on textarea at bounding box center [476, 281] width 682 height 96
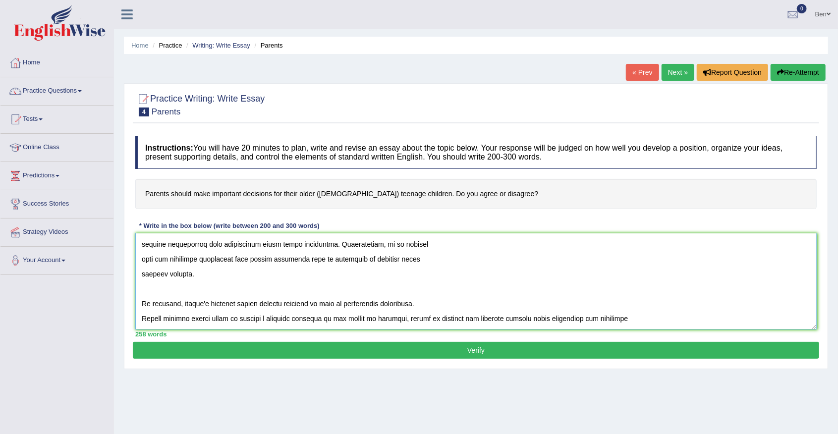
scroll to position [283, 0]
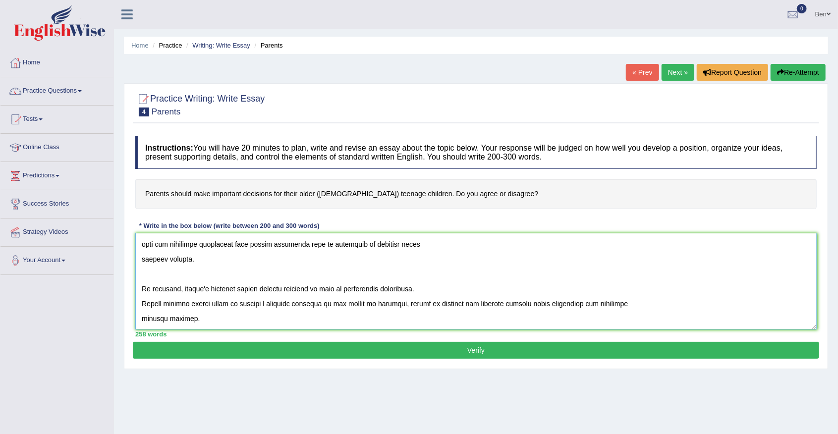
click at [141, 303] on textarea at bounding box center [476, 281] width 682 height 96
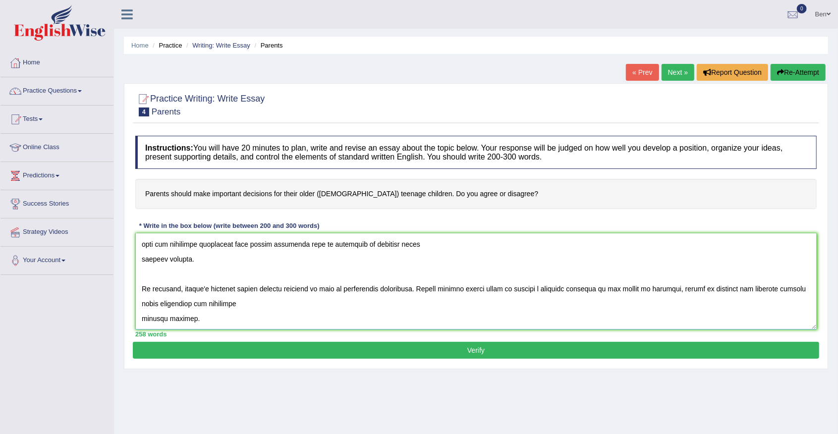
click at [142, 318] on textarea at bounding box center [476, 281] width 682 height 96
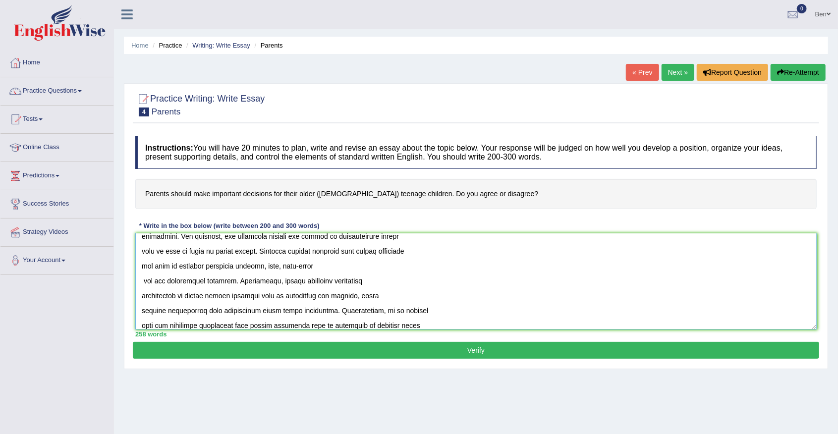
scroll to position [234, 0]
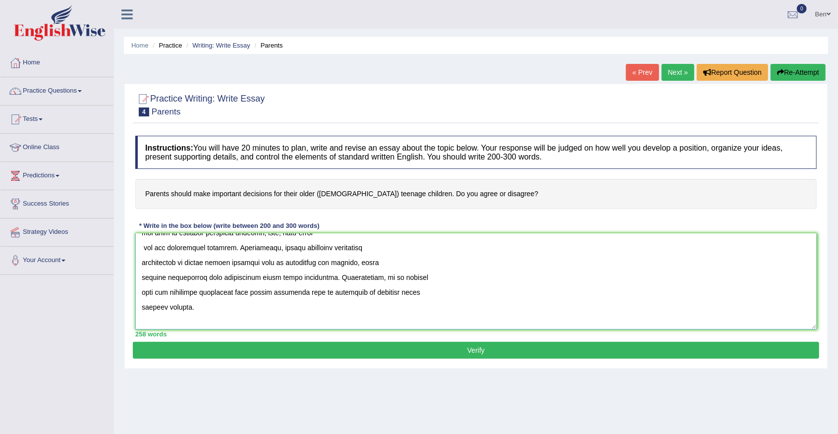
click at [142, 289] on textarea at bounding box center [476, 281] width 682 height 96
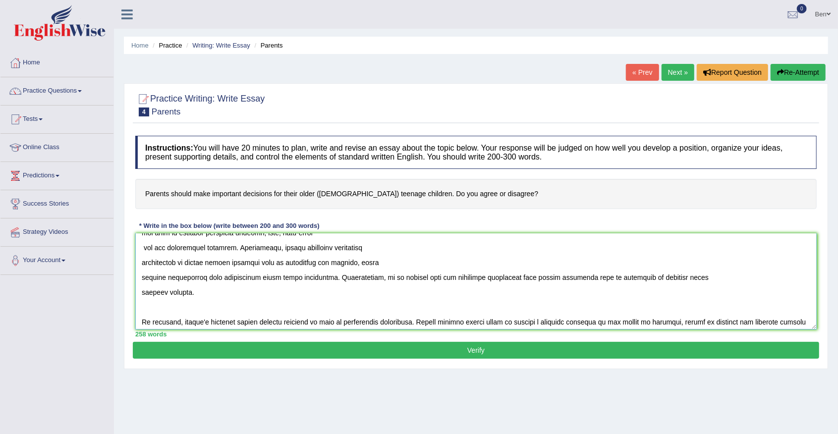
click at [142, 292] on textarea at bounding box center [476, 281] width 682 height 96
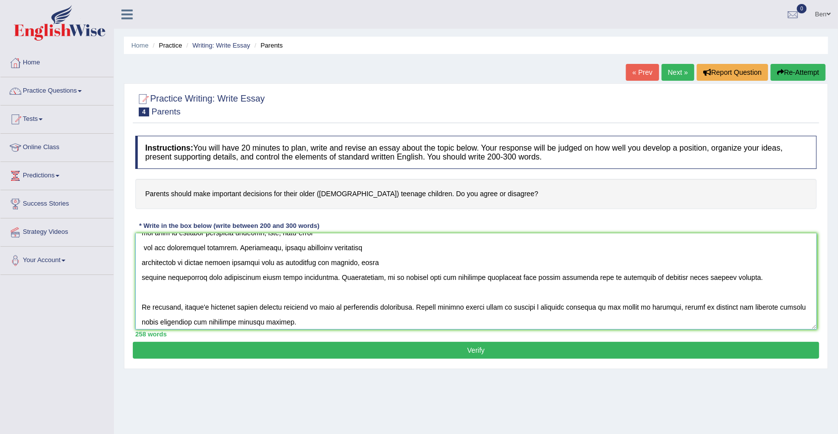
scroll to position [201, 0]
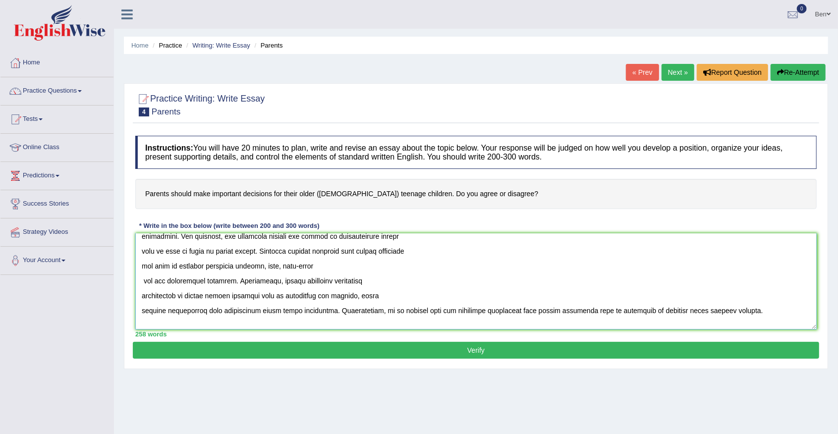
click at [142, 308] on textarea at bounding box center [476, 281] width 682 height 96
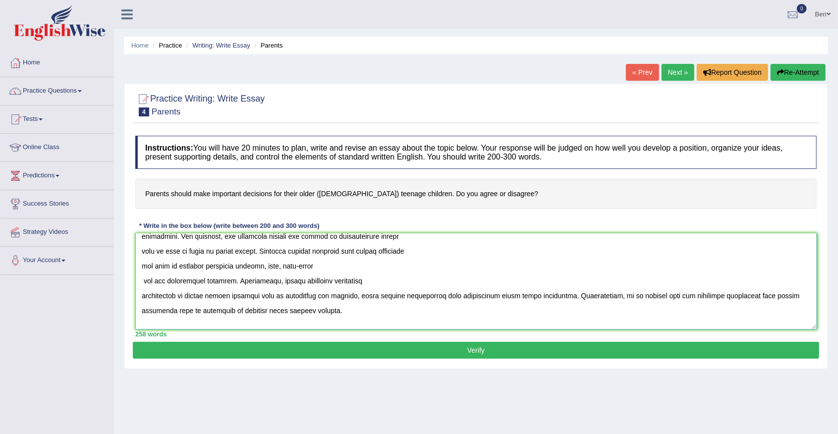
click at [143, 295] on textarea at bounding box center [476, 281] width 682 height 96
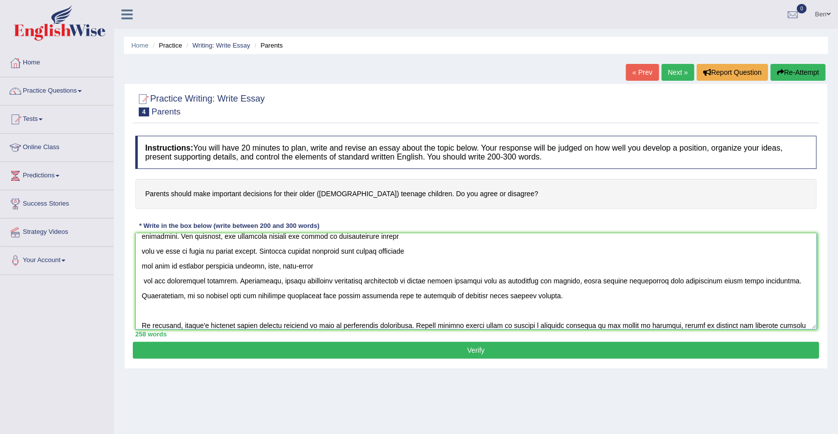
scroll to position [169, 0]
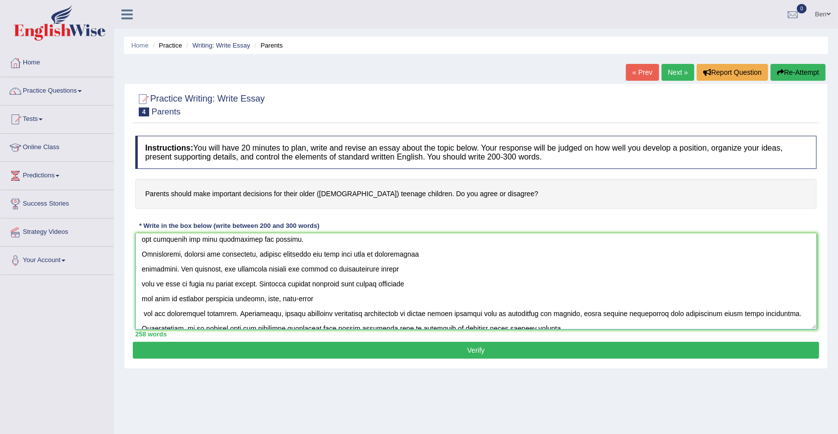
click at [144, 312] on textarea at bounding box center [476, 281] width 682 height 96
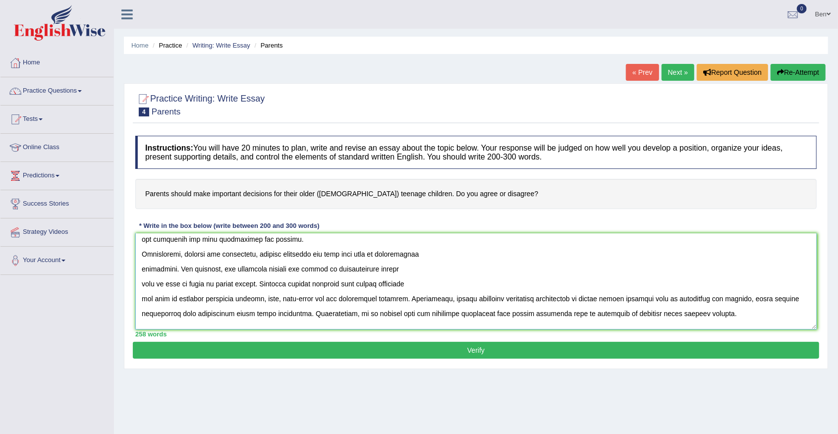
click at [143, 298] on textarea at bounding box center [476, 281] width 682 height 96
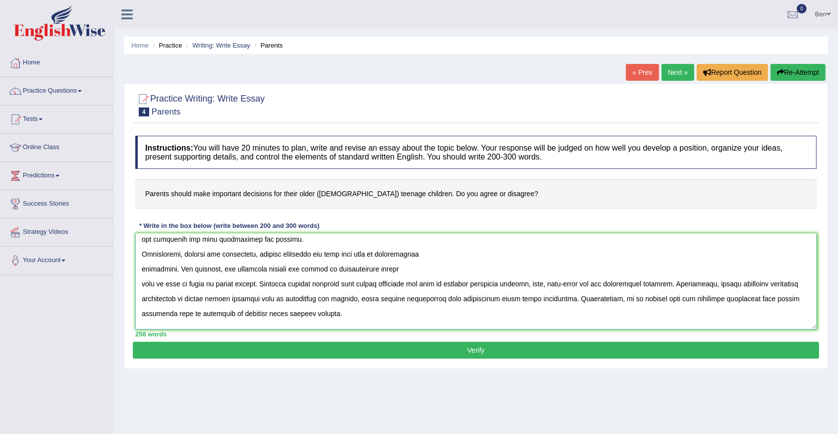
scroll to position [135, 0]
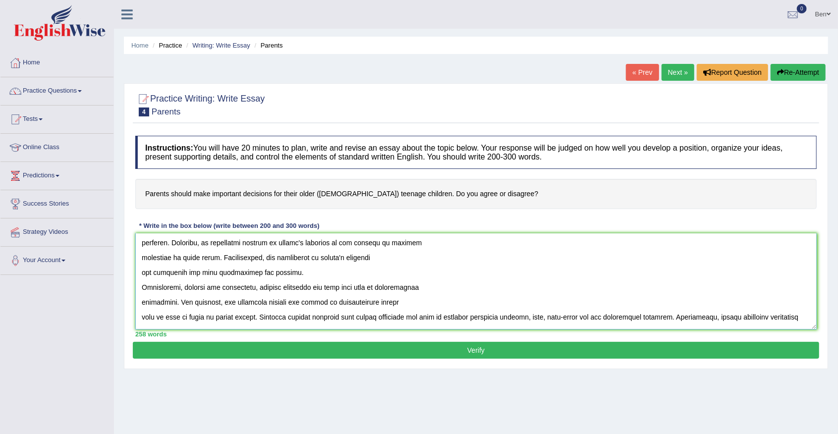
click at [143, 300] on textarea at bounding box center [476, 281] width 682 height 96
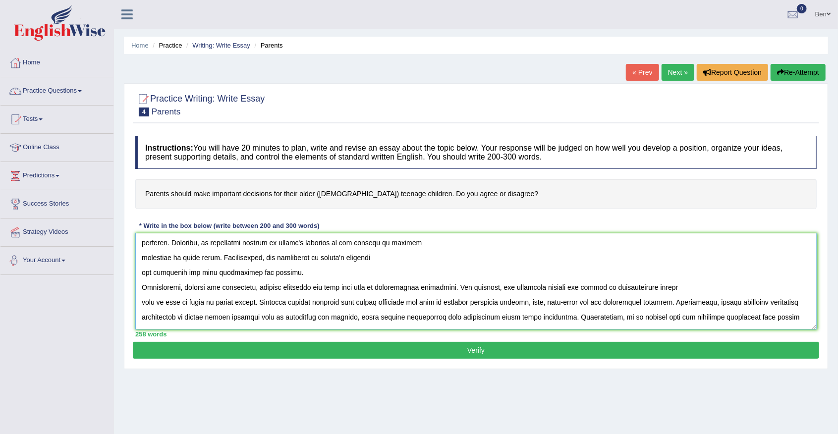
click at [142, 285] on textarea at bounding box center [476, 281] width 682 height 96
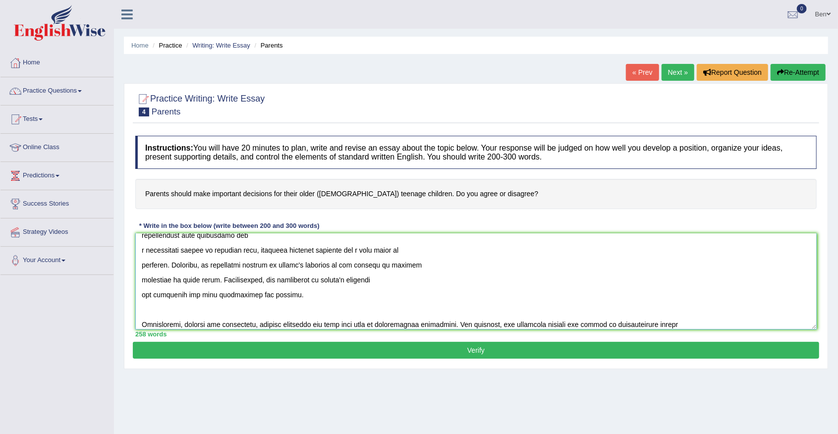
scroll to position [102, 0]
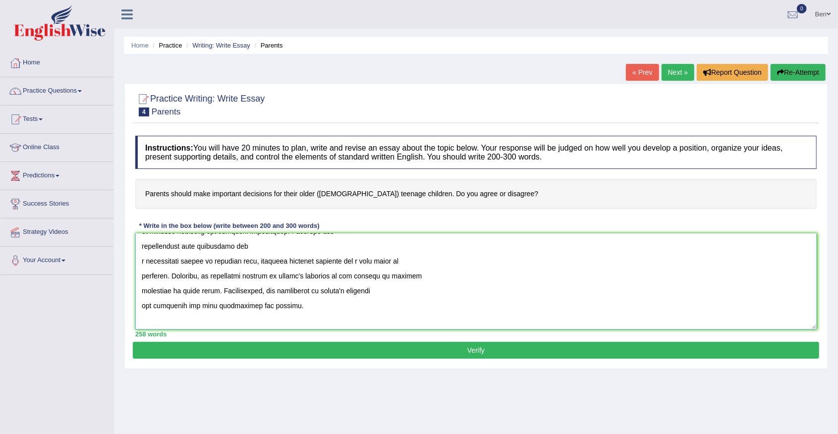
click at [141, 303] on textarea at bounding box center [476, 281] width 682 height 96
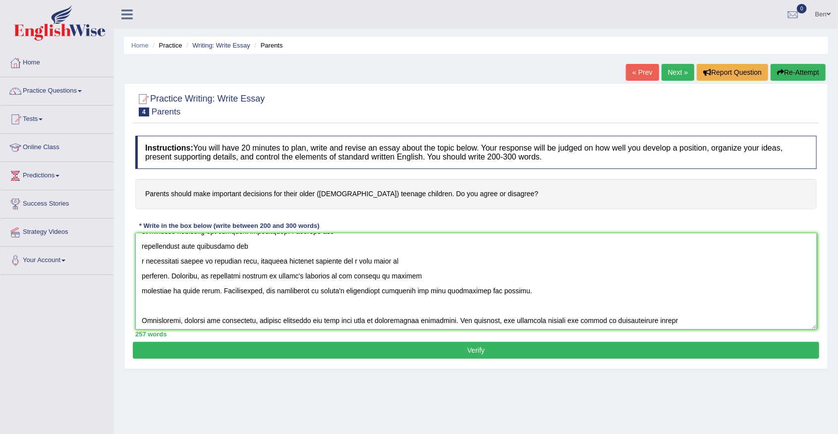
click at [143, 290] on textarea at bounding box center [476, 281] width 682 height 96
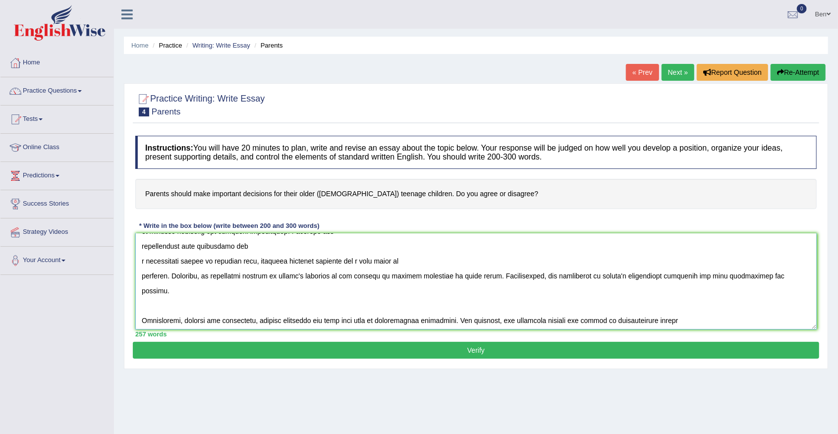
click at [140, 276] on textarea at bounding box center [476, 281] width 682 height 96
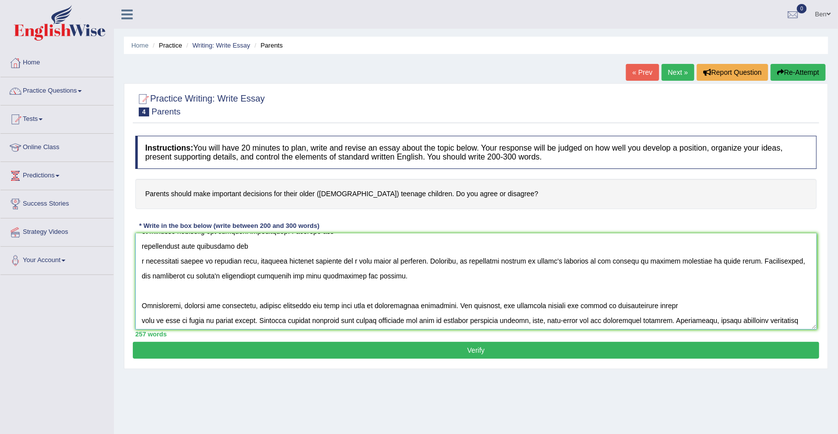
click at [141, 260] on textarea at bounding box center [476, 281] width 682 height 96
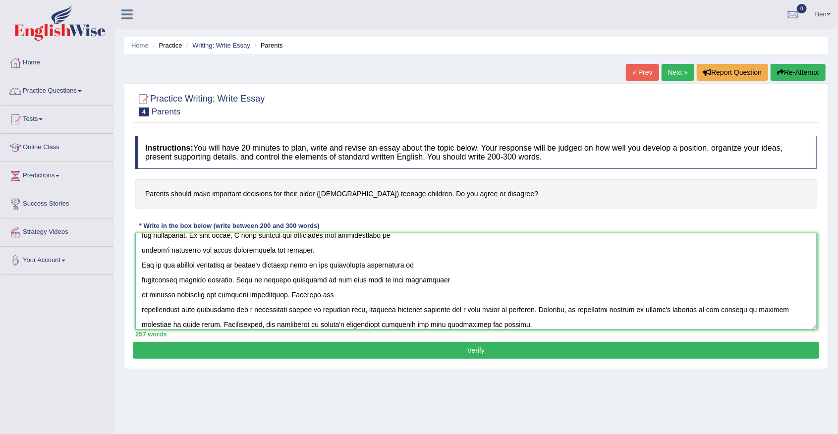
scroll to position [36, 0]
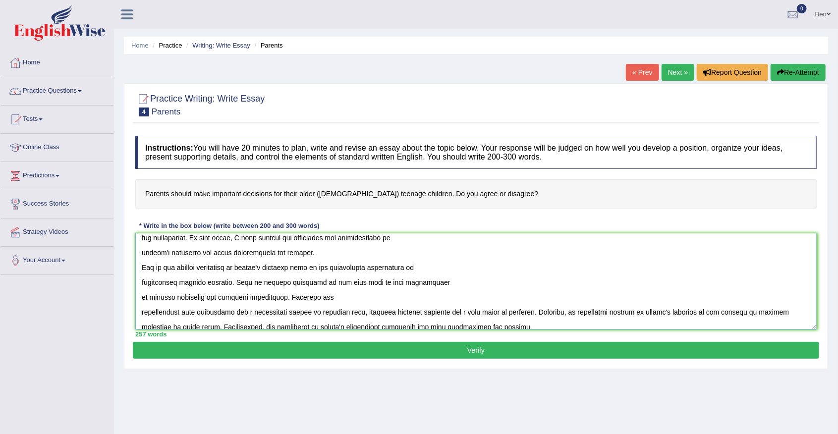
click at [141, 311] on textarea at bounding box center [476, 281] width 682 height 96
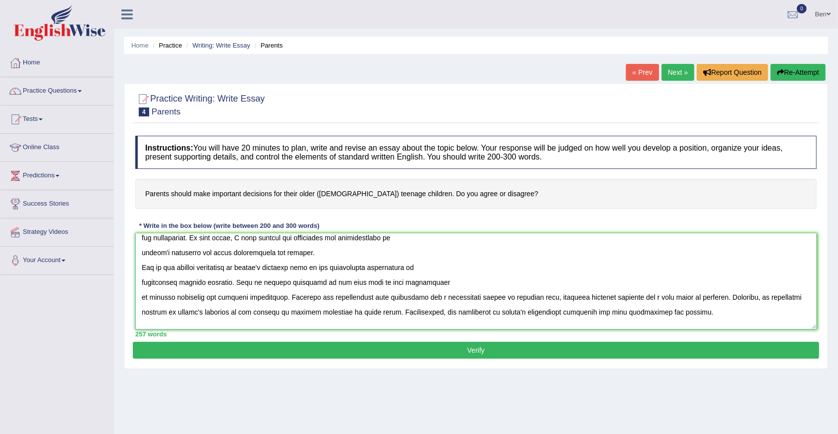
click at [142, 297] on textarea at bounding box center [476, 281] width 682 height 96
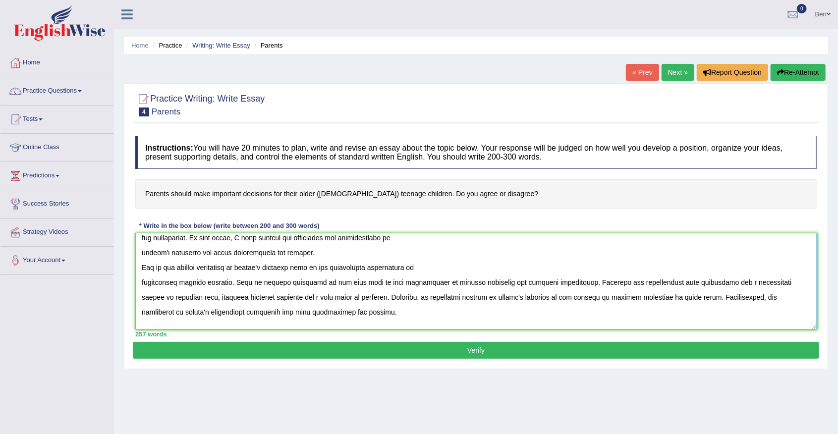
scroll to position [3, 0]
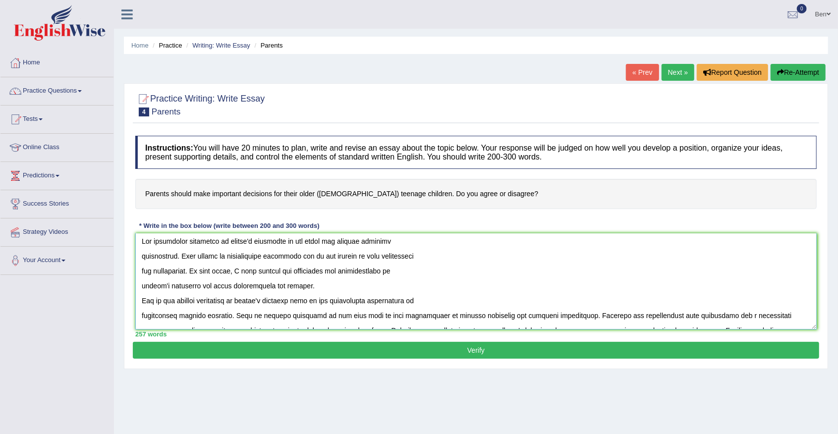
click at [142, 315] on textarea at bounding box center [476, 281] width 682 height 96
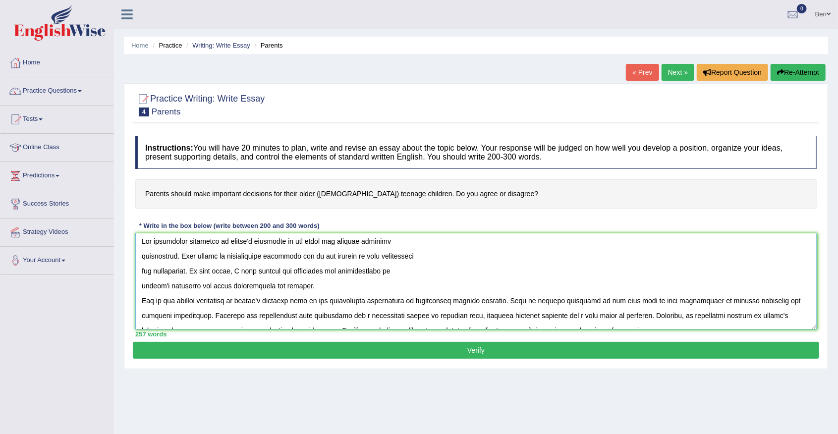
click at [142, 299] on textarea at bounding box center [476, 281] width 682 height 96
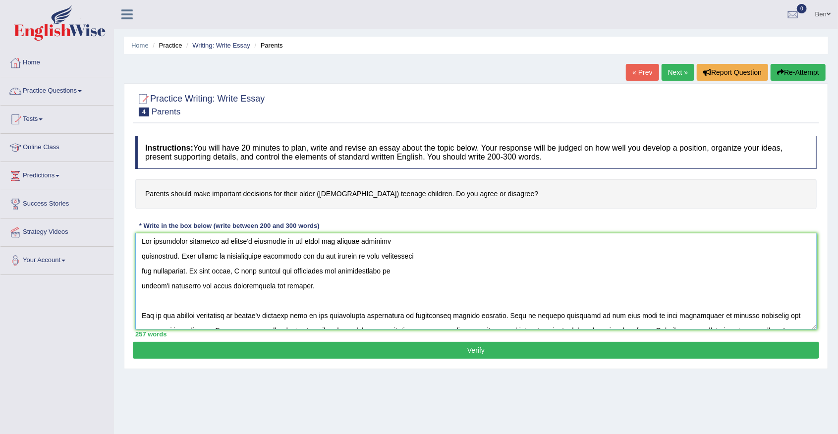
click at [145, 296] on textarea at bounding box center [476, 281] width 682 height 96
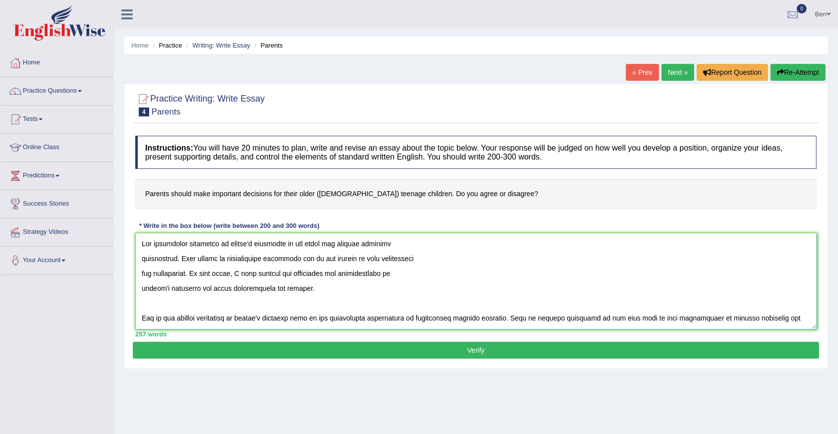
scroll to position [0, 0]
click at [141, 290] on textarea at bounding box center [476, 281] width 682 height 96
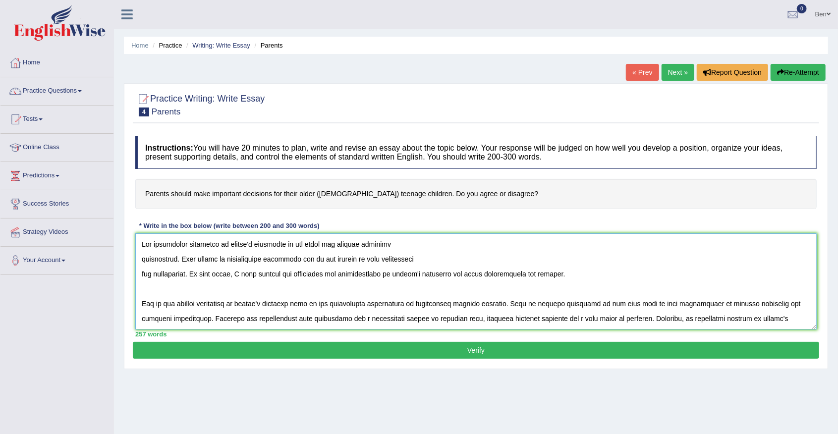
click at [140, 273] on textarea at bounding box center [476, 281] width 682 height 96
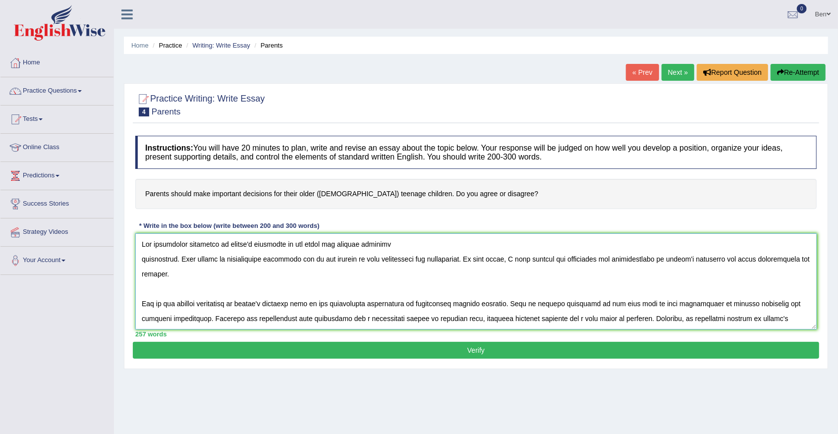
click at [141, 259] on textarea at bounding box center [476, 281] width 682 height 96
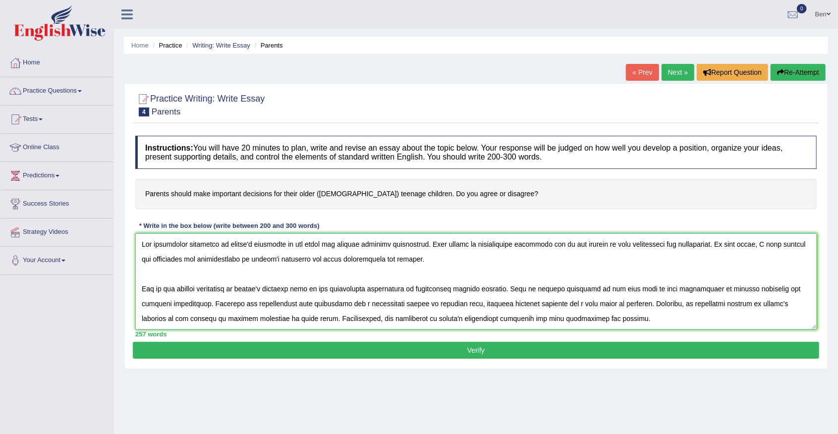
click at [140, 241] on textarea at bounding box center [476, 281] width 682 height 96
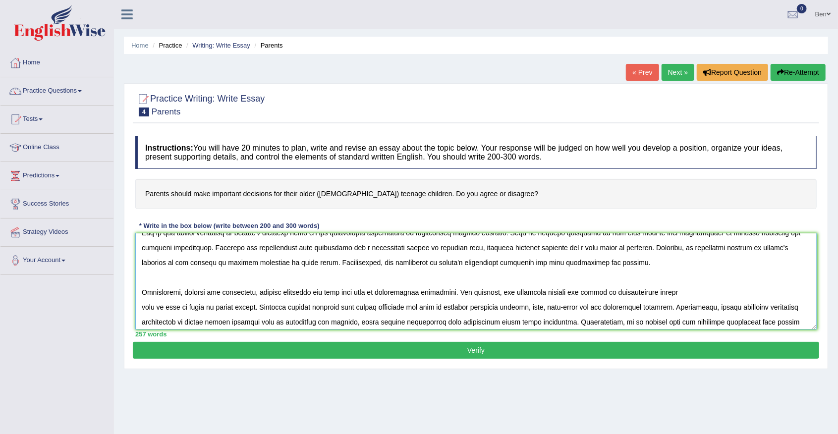
scroll to position [66, 0]
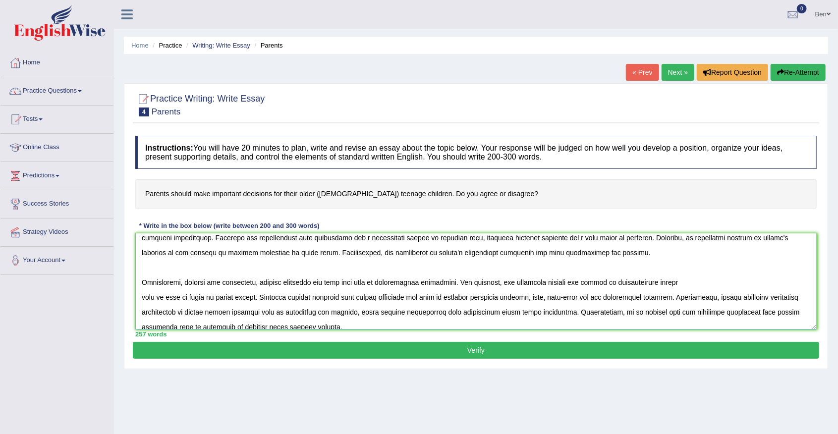
click at [418, 250] on textarea at bounding box center [476, 281] width 682 height 96
click at [418, 249] on textarea at bounding box center [476, 281] width 682 height 96
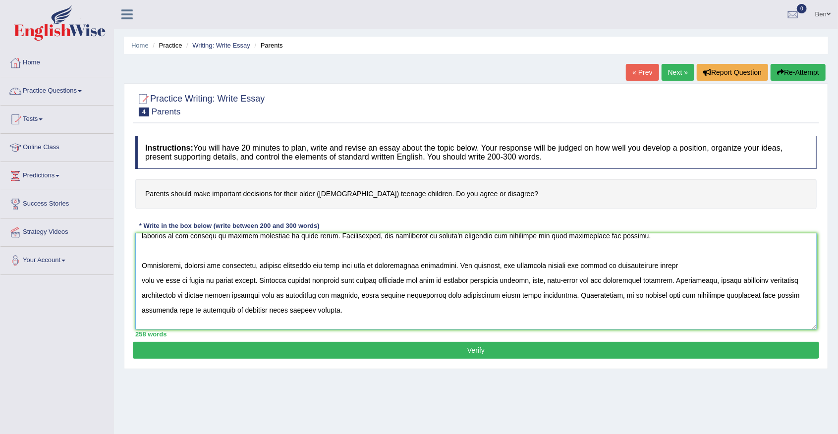
scroll to position [99, 0]
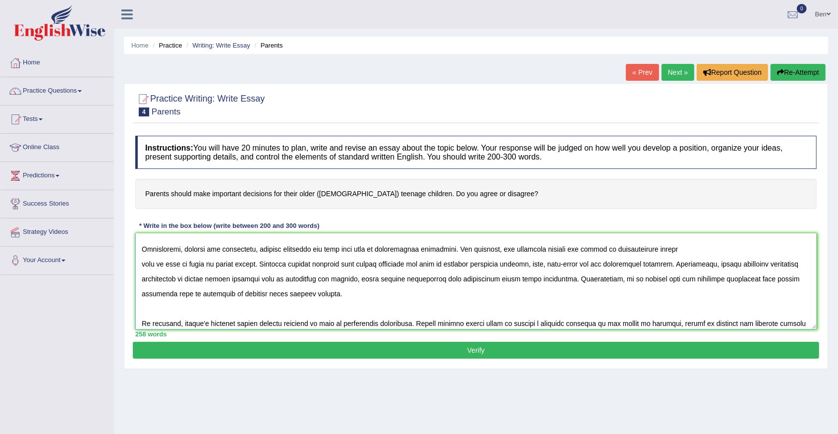
click at [273, 246] on textarea at bounding box center [476, 281] width 682 height 96
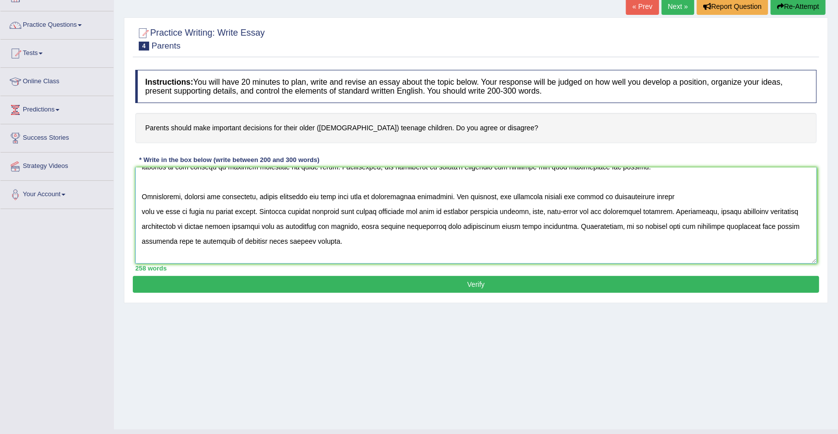
scroll to position [119, 0]
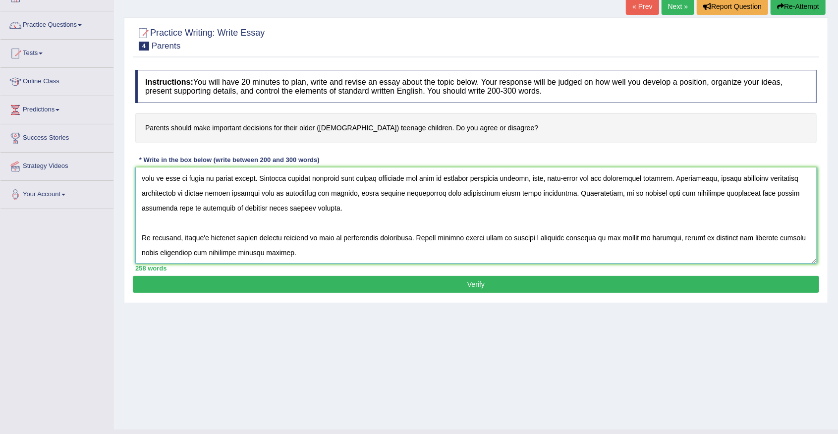
click at [298, 253] on textarea at bounding box center [476, 216] width 682 height 96
click at [143, 234] on textarea at bounding box center [476, 216] width 682 height 96
click at [198, 243] on textarea at bounding box center [476, 216] width 682 height 96
click at [246, 240] on textarea at bounding box center [476, 216] width 682 height 96
click at [276, 240] on textarea at bounding box center [476, 216] width 682 height 96
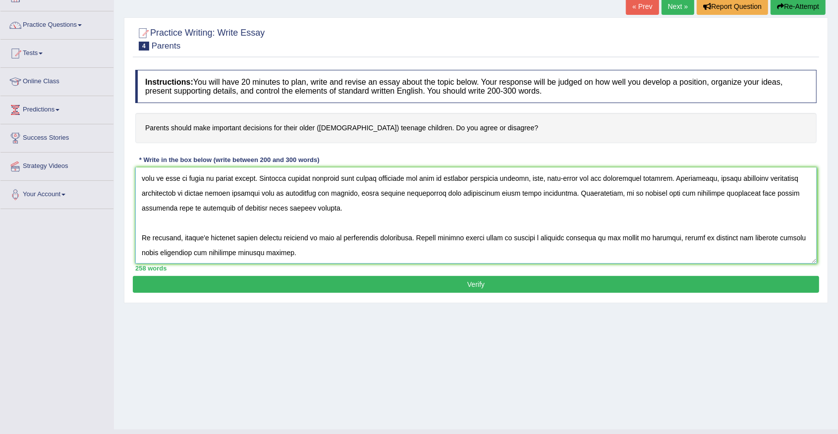
click at [307, 237] on textarea at bounding box center [476, 216] width 682 height 96
click at [336, 239] on textarea at bounding box center [476, 216] width 682 height 96
click at [333, 252] on textarea at bounding box center [476, 216] width 682 height 96
type textarea "The increasing influence of parent's decisions on our lives has ignited numerou…"
click at [490, 289] on button "Verify" at bounding box center [476, 284] width 686 height 17
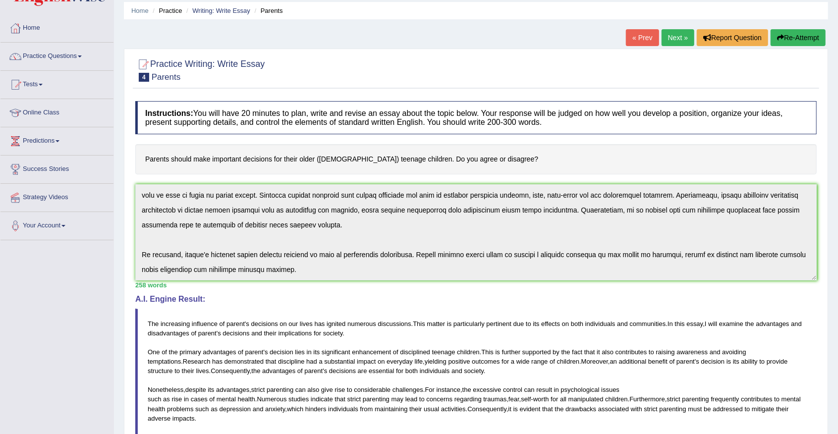
scroll to position [0, 0]
